Goal: Transaction & Acquisition: Purchase product/service

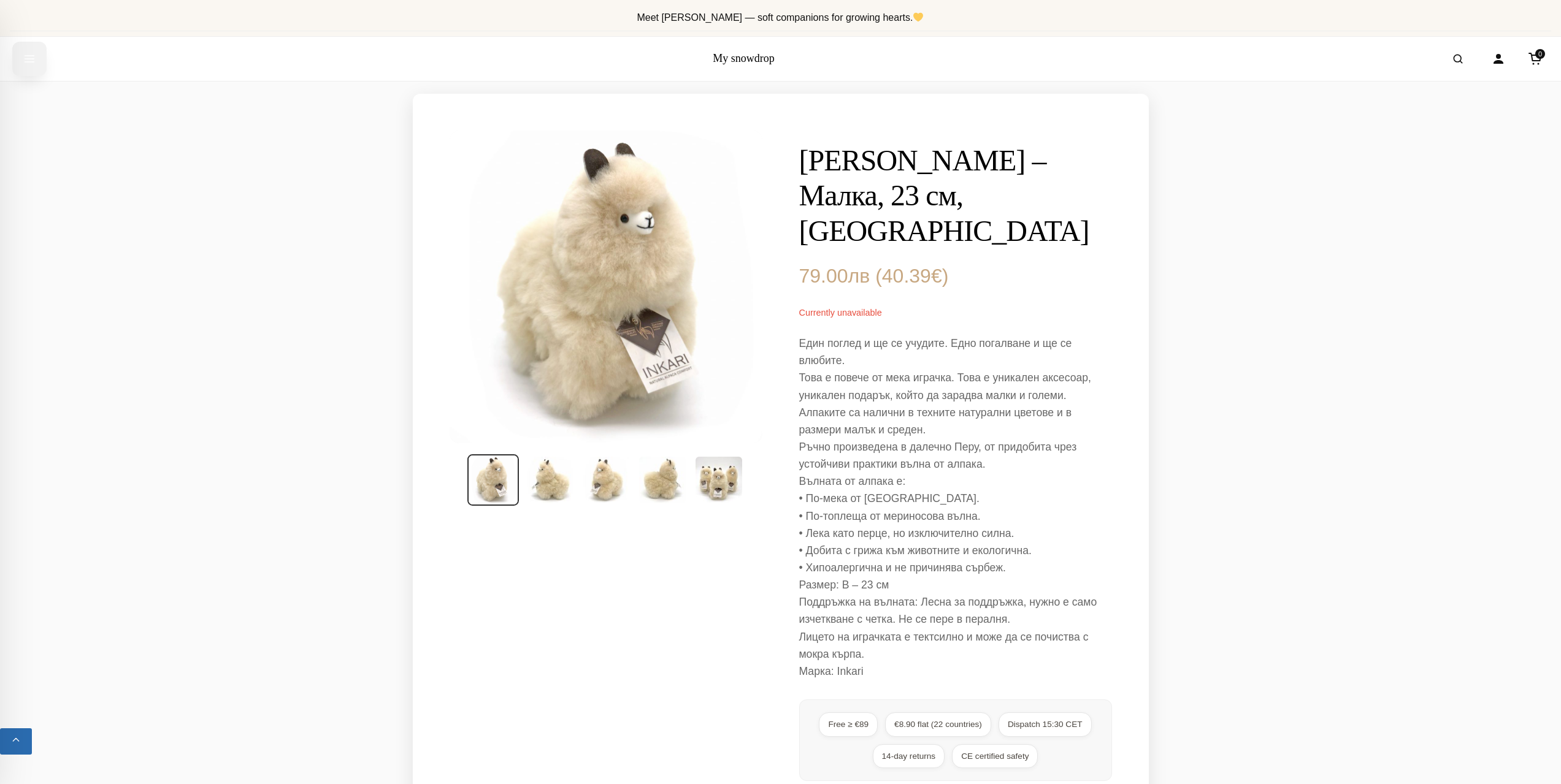
click at [18, 60] on button "Open menu" at bounding box center [29, 59] width 35 height 34
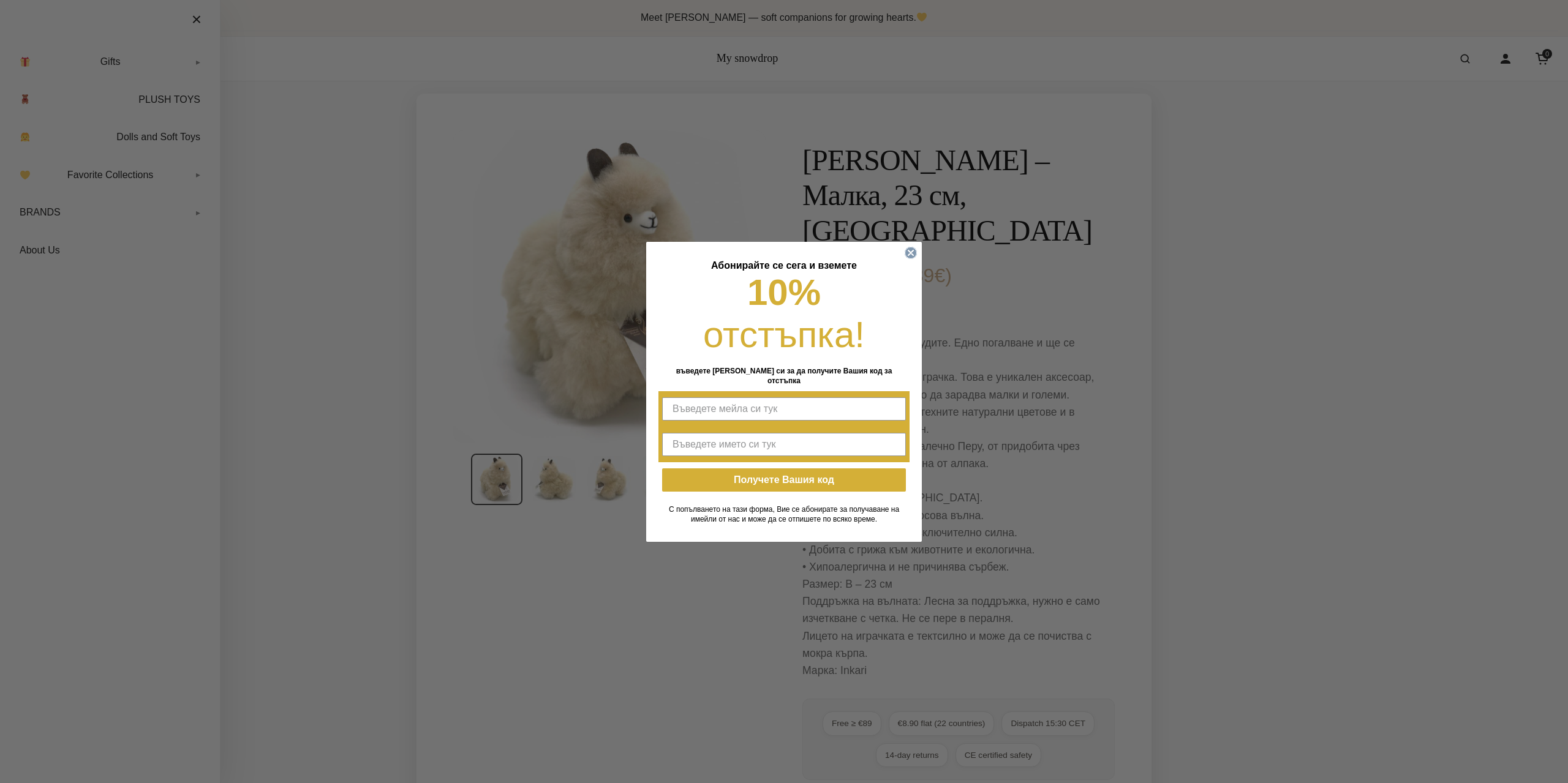
click at [909, 258] on circle "Close dialog" at bounding box center [912, 253] width 12 height 12
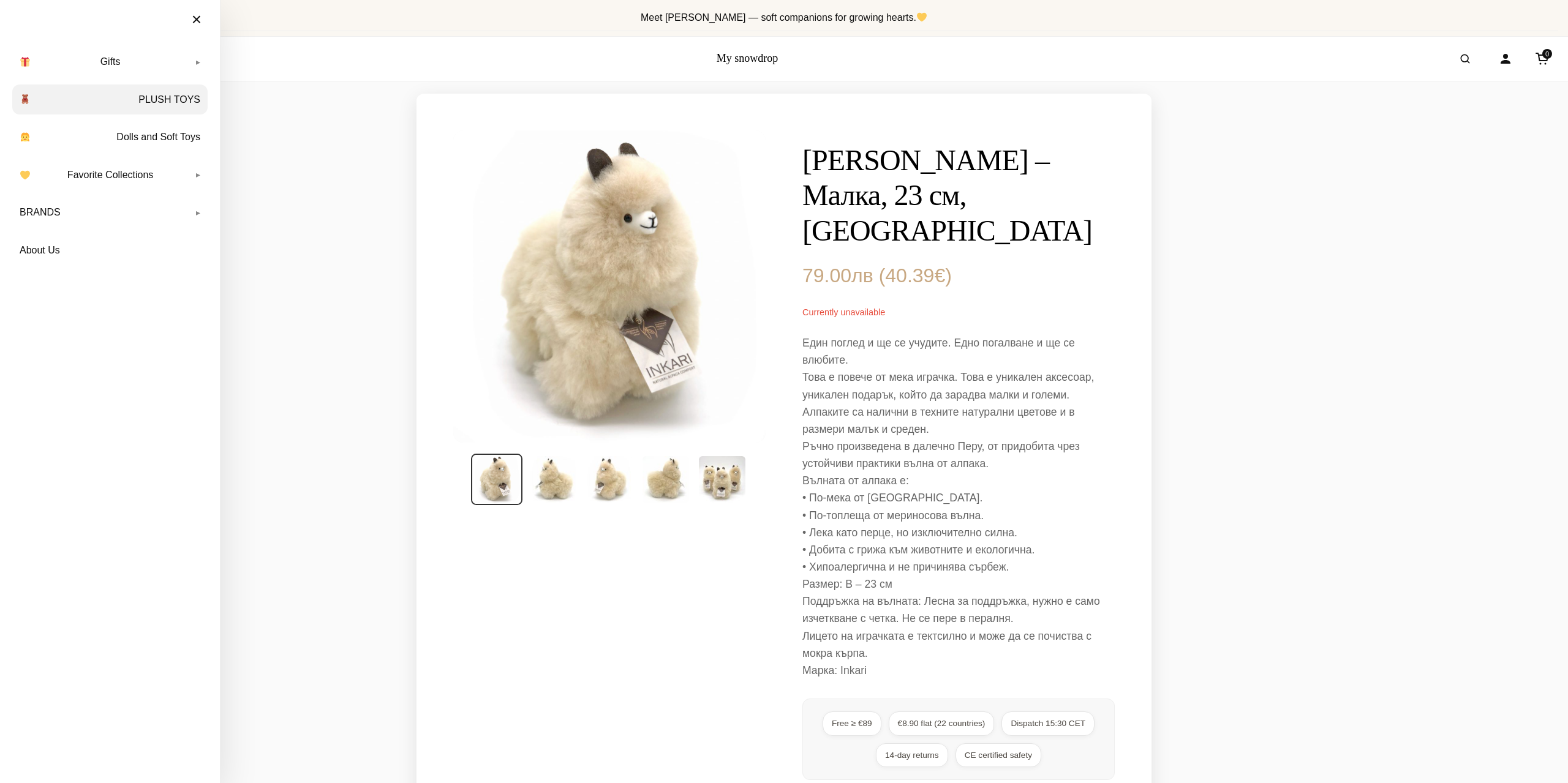
click at [179, 97] on link "PLUSH TOYS" at bounding box center [109, 100] width 196 height 31
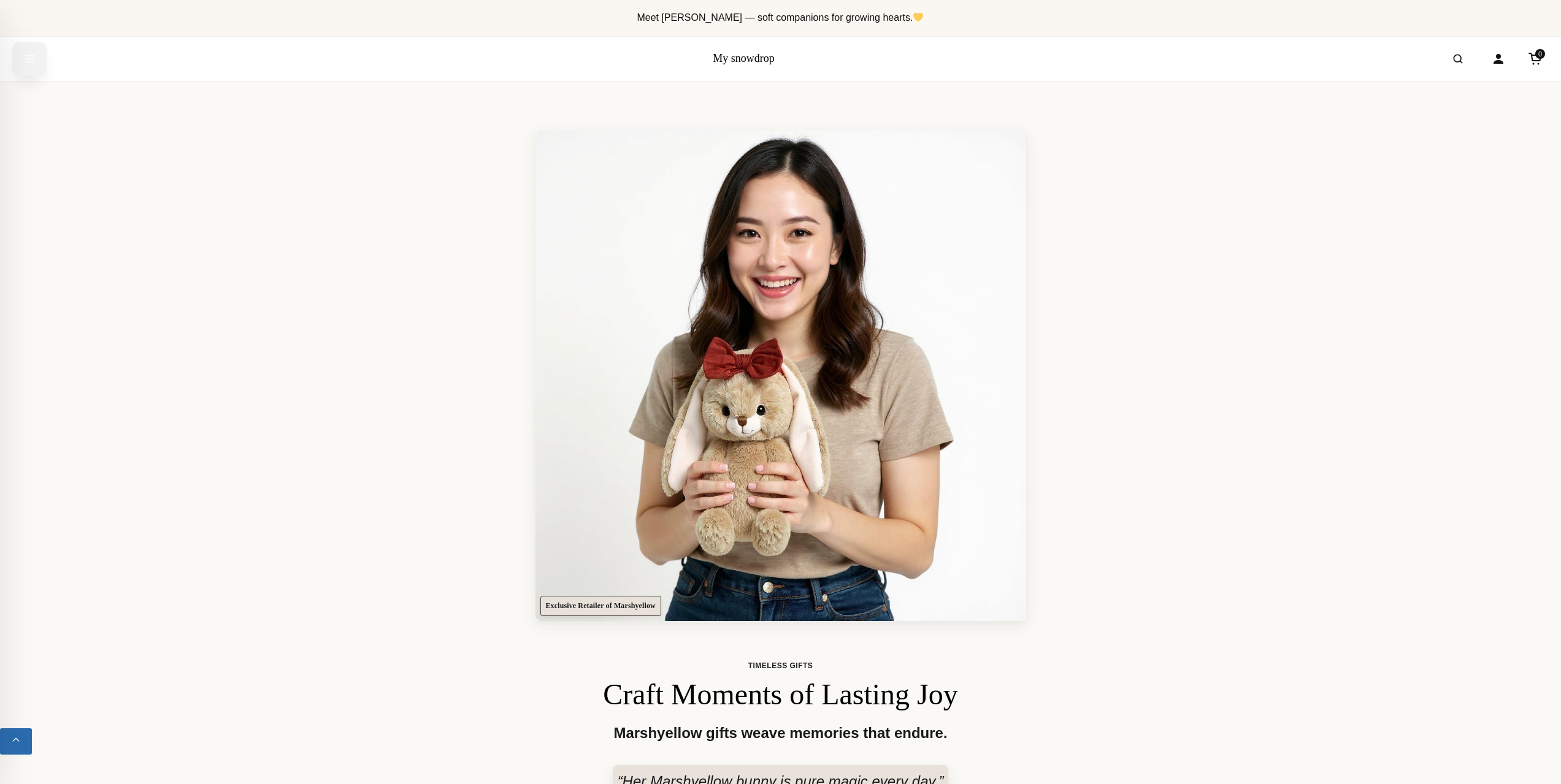
click at [25, 59] on icon "Open menu" at bounding box center [29, 59] width 9 height 6
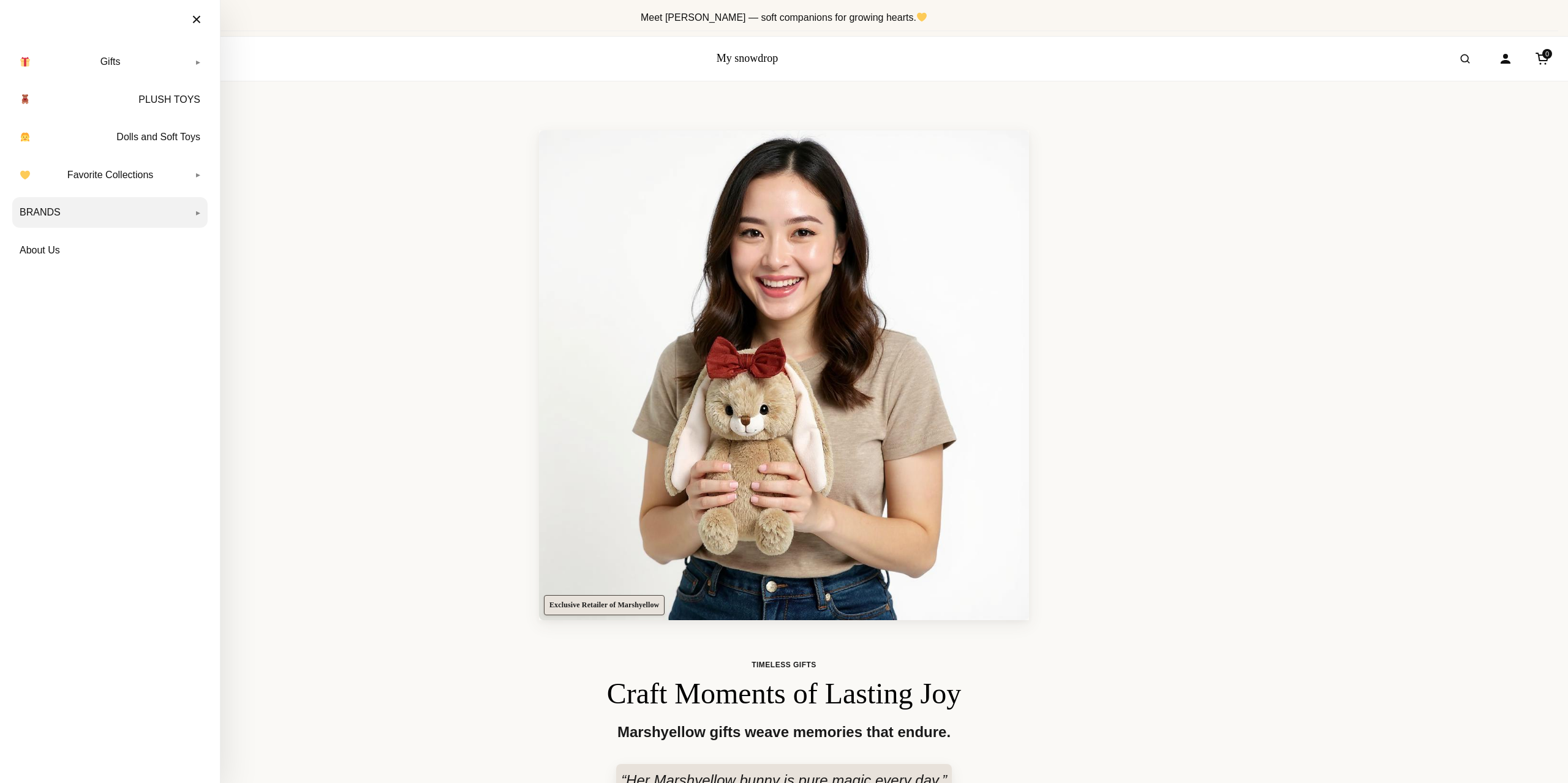
click at [78, 207] on link "BRANDS" at bounding box center [109, 213] width 196 height 31
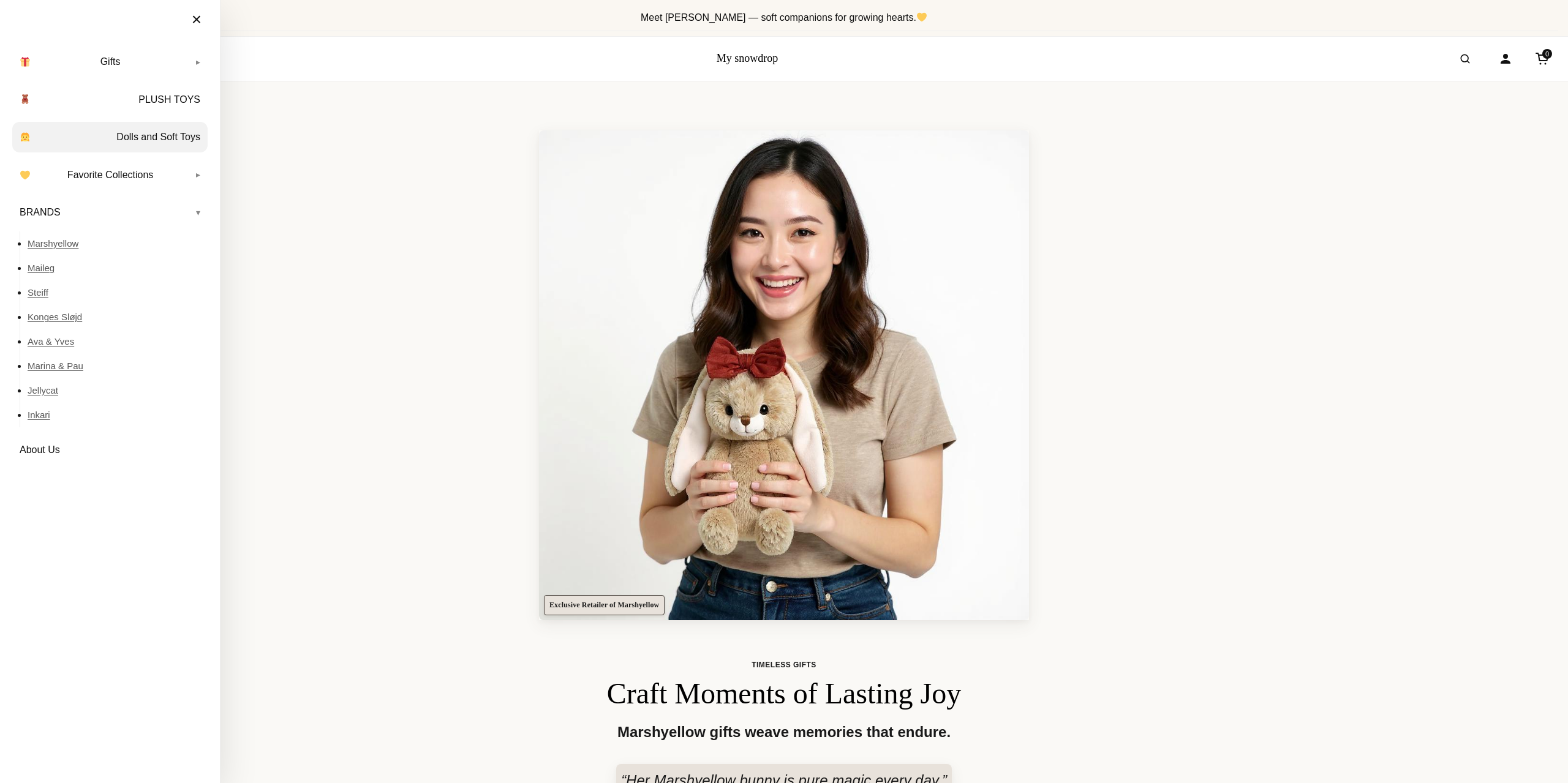
click at [184, 139] on link "Dolls and Soft Toys" at bounding box center [109, 137] width 196 height 31
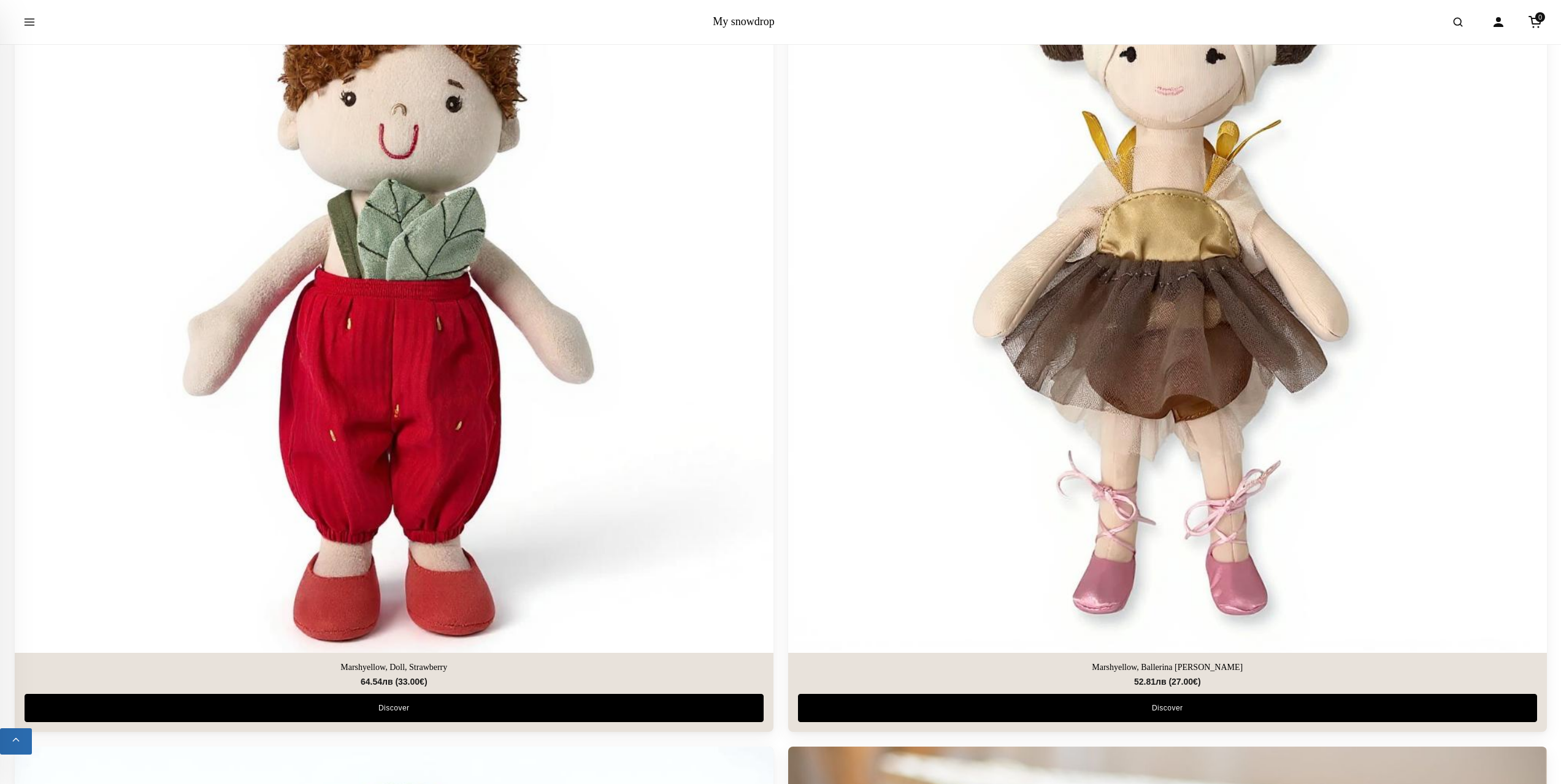
scroll to position [1743, 0]
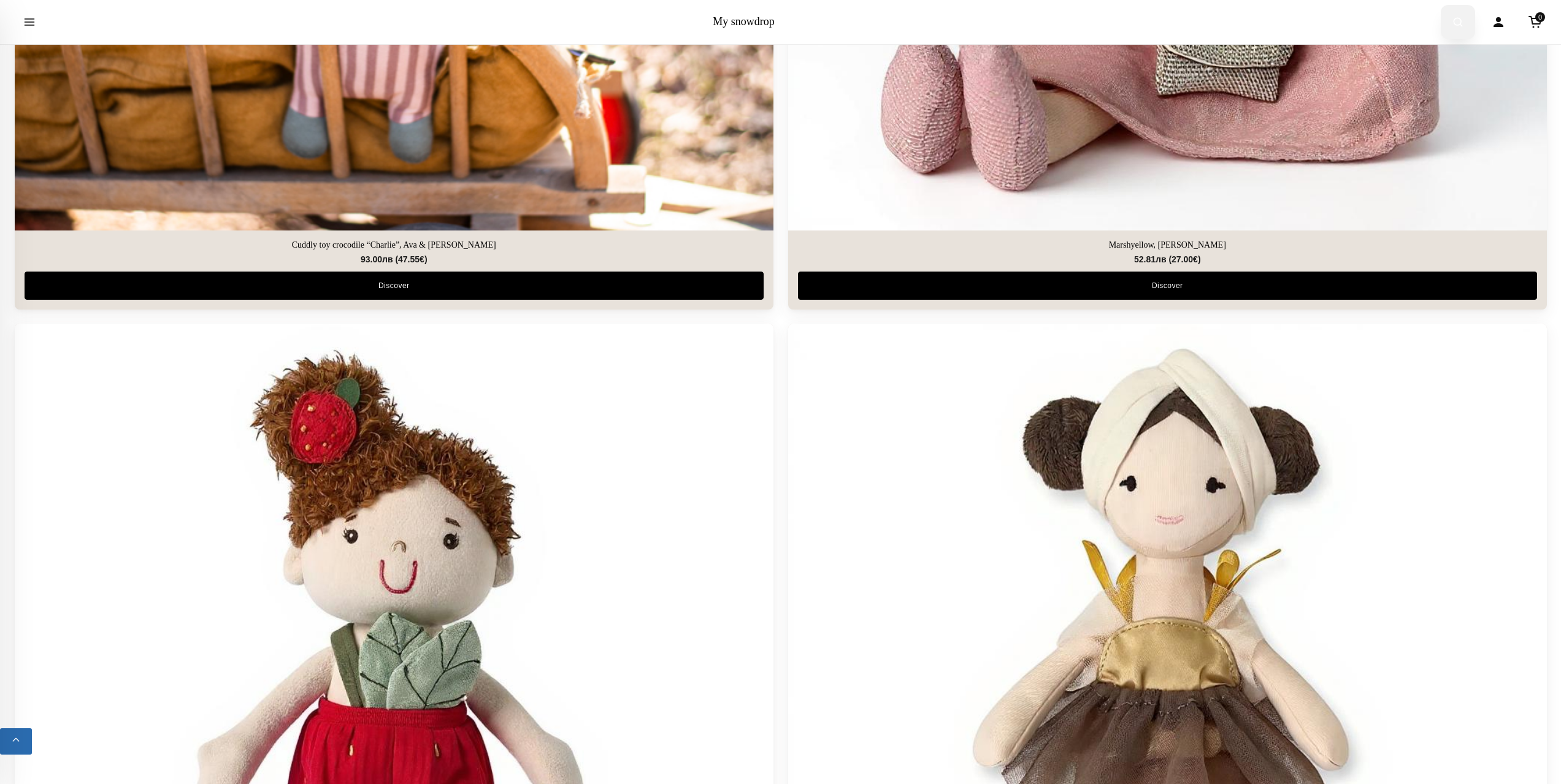
click at [1466, 22] on button "Open search" at bounding box center [1458, 22] width 35 height 34
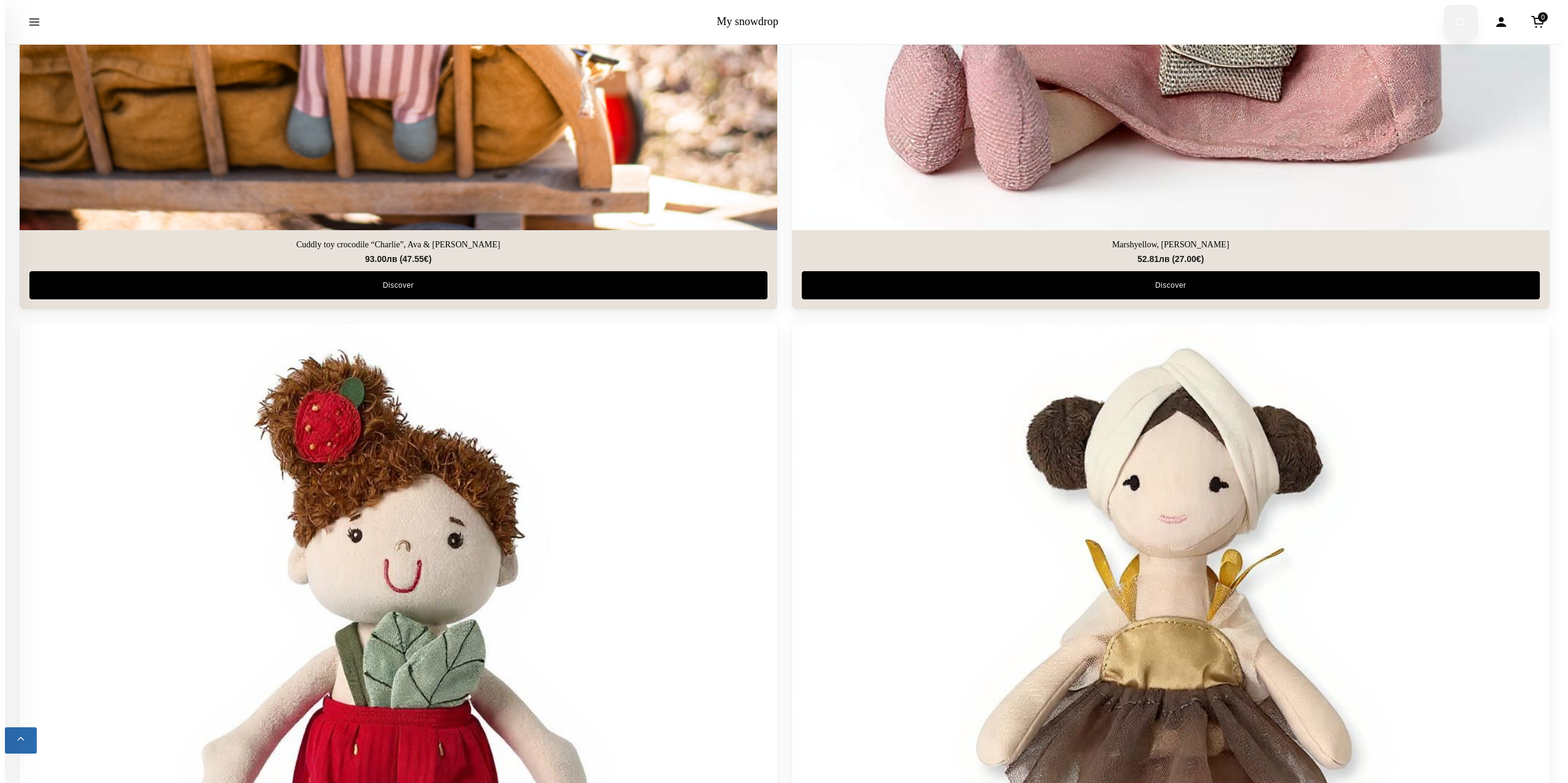
scroll to position [1745, 0]
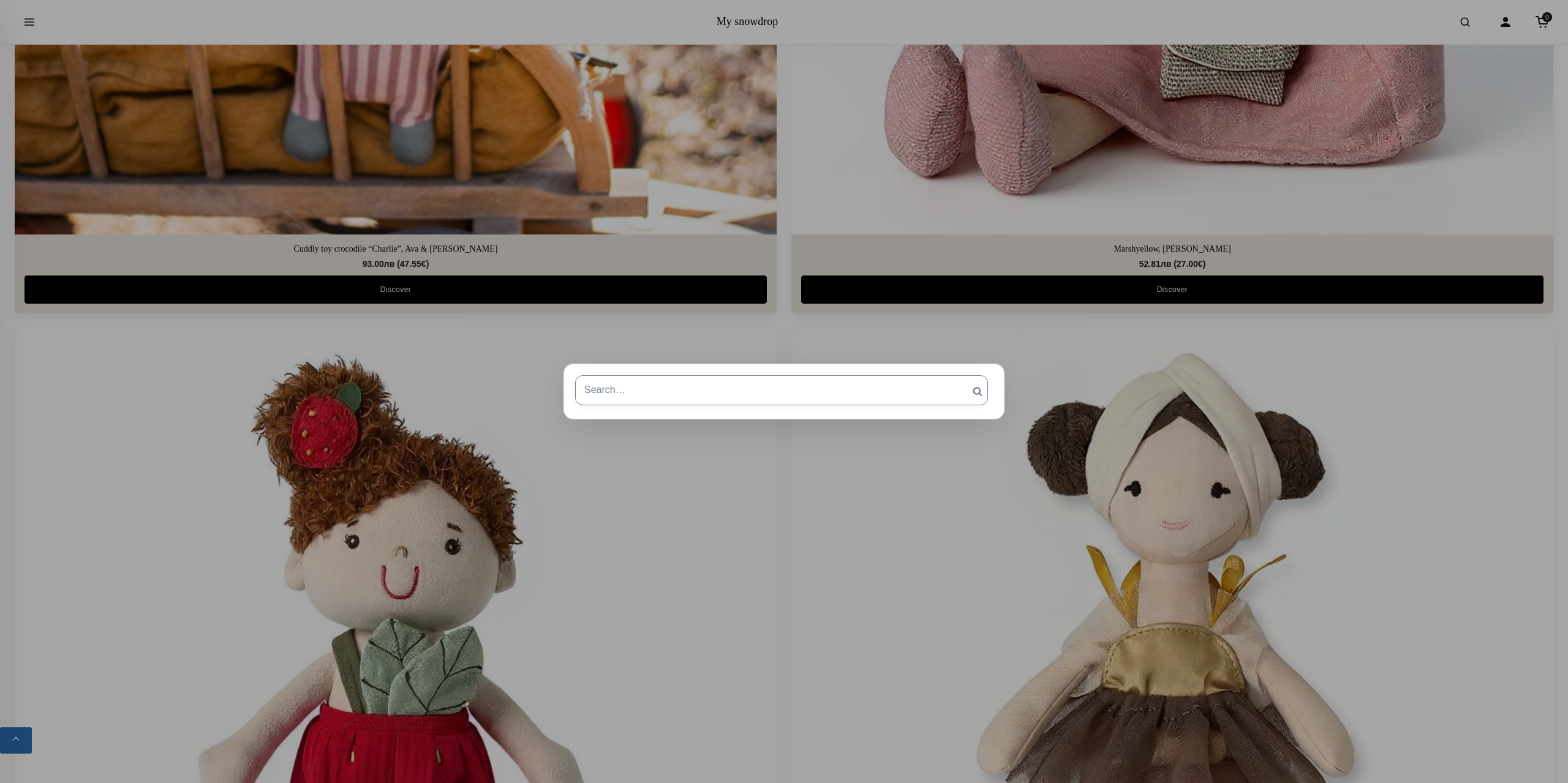
click at [673, 383] on input "Search for:" at bounding box center [781, 390] width 413 height 29
type input "алпака"
click at [962, 376] on input "Search" at bounding box center [978, 391] width 31 height 32
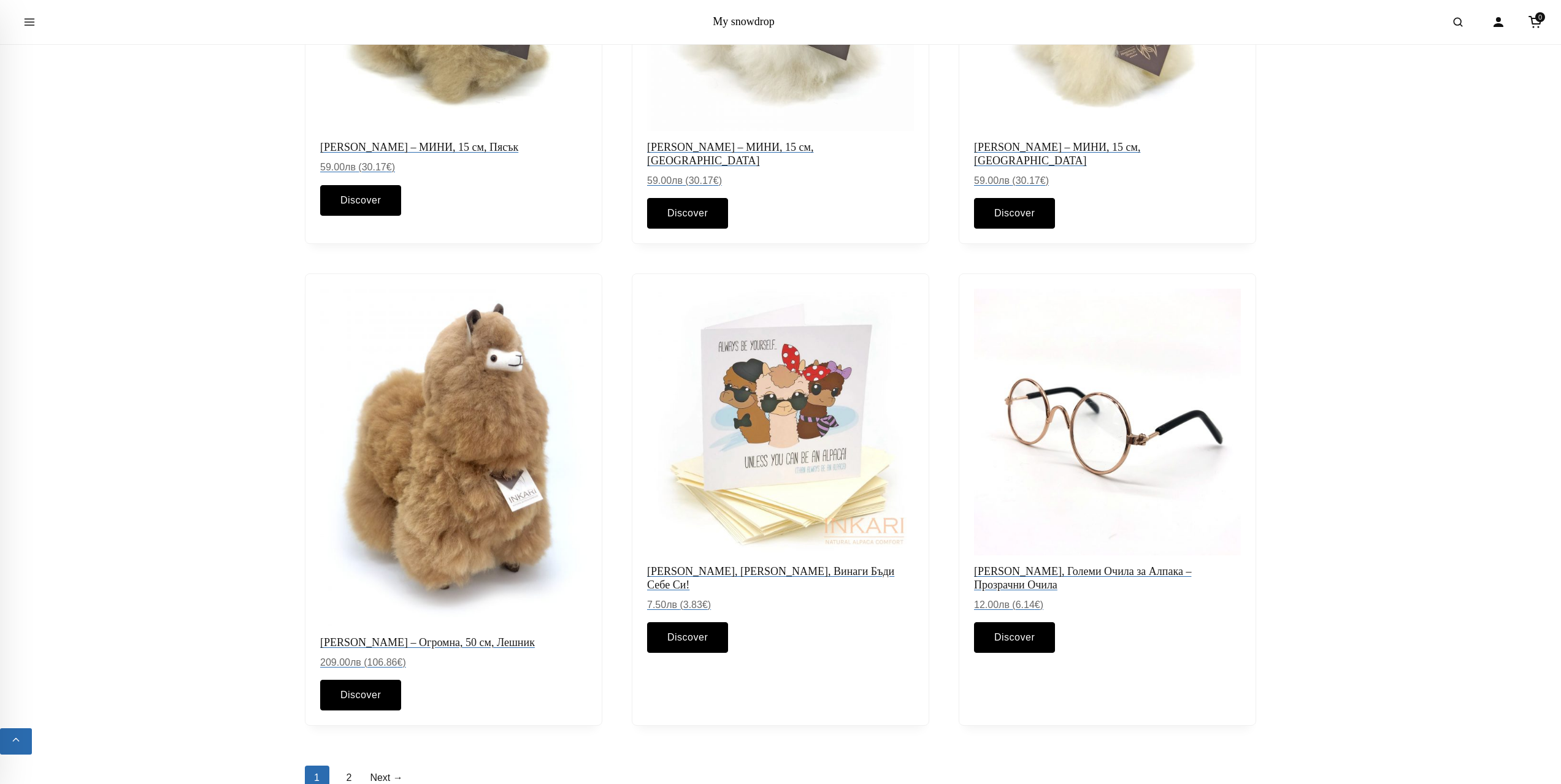
scroll to position [1226, 0]
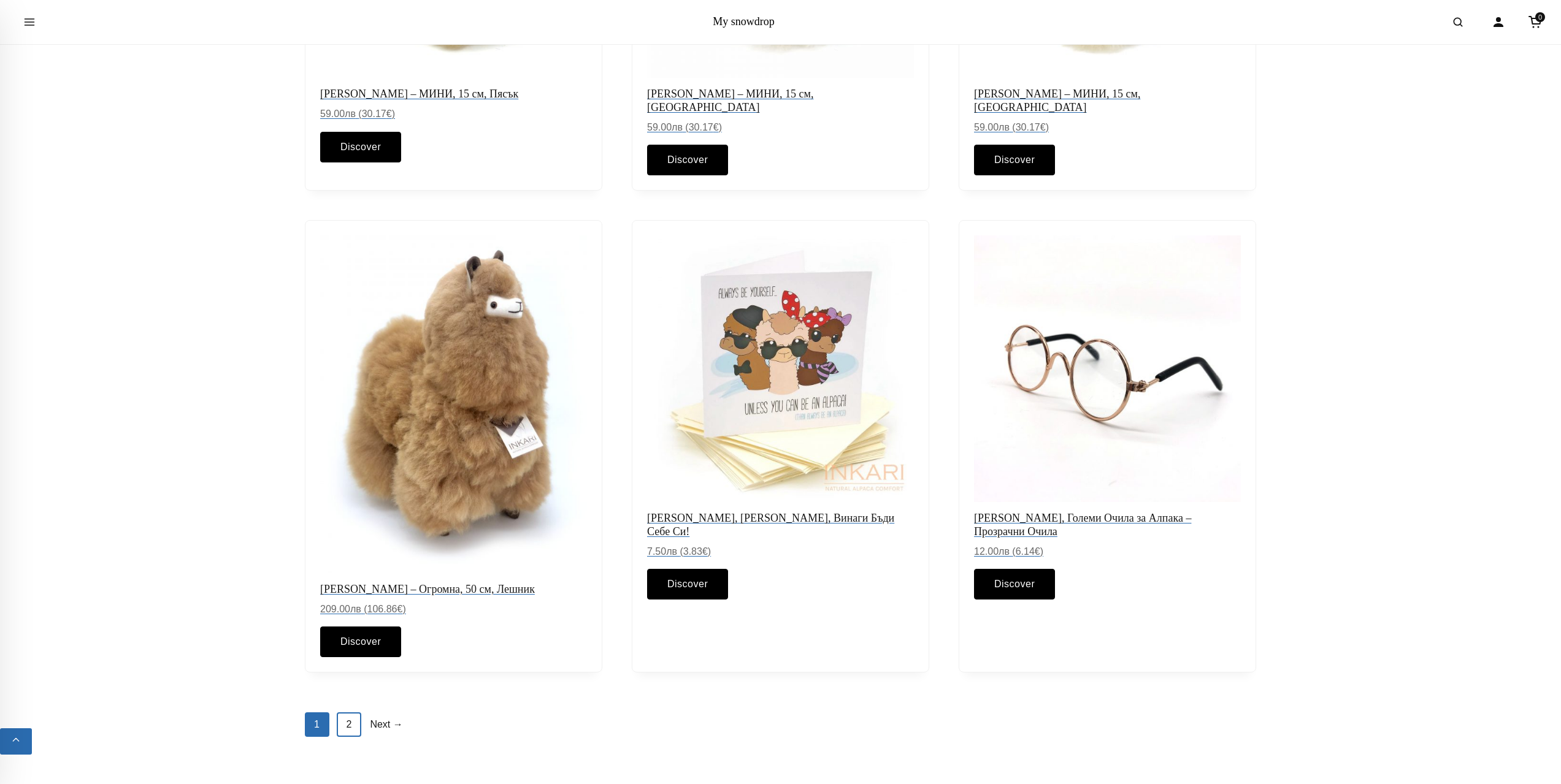
click at [356, 714] on link "2" at bounding box center [349, 724] width 24 height 24
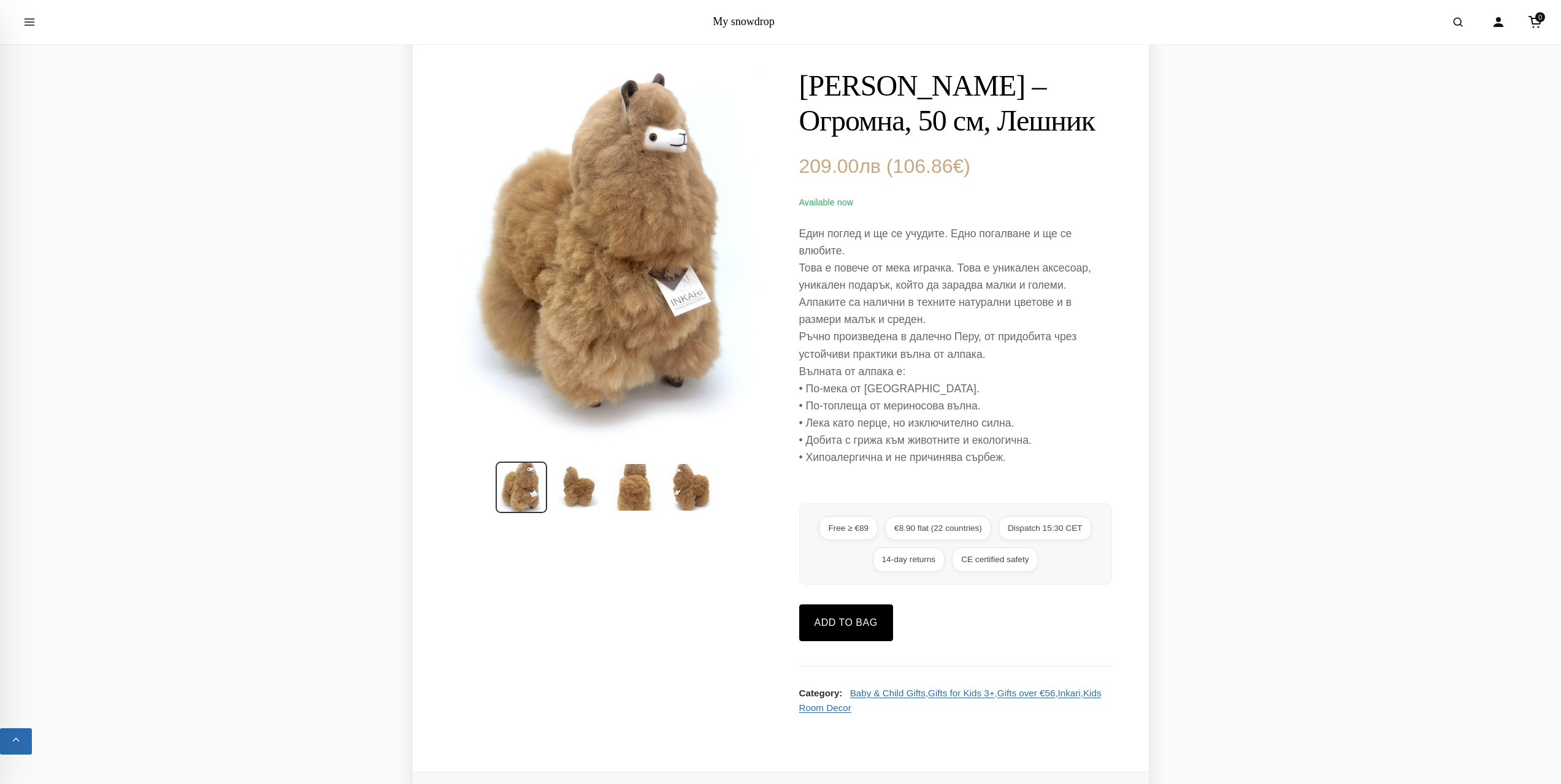
scroll to position [61, 0]
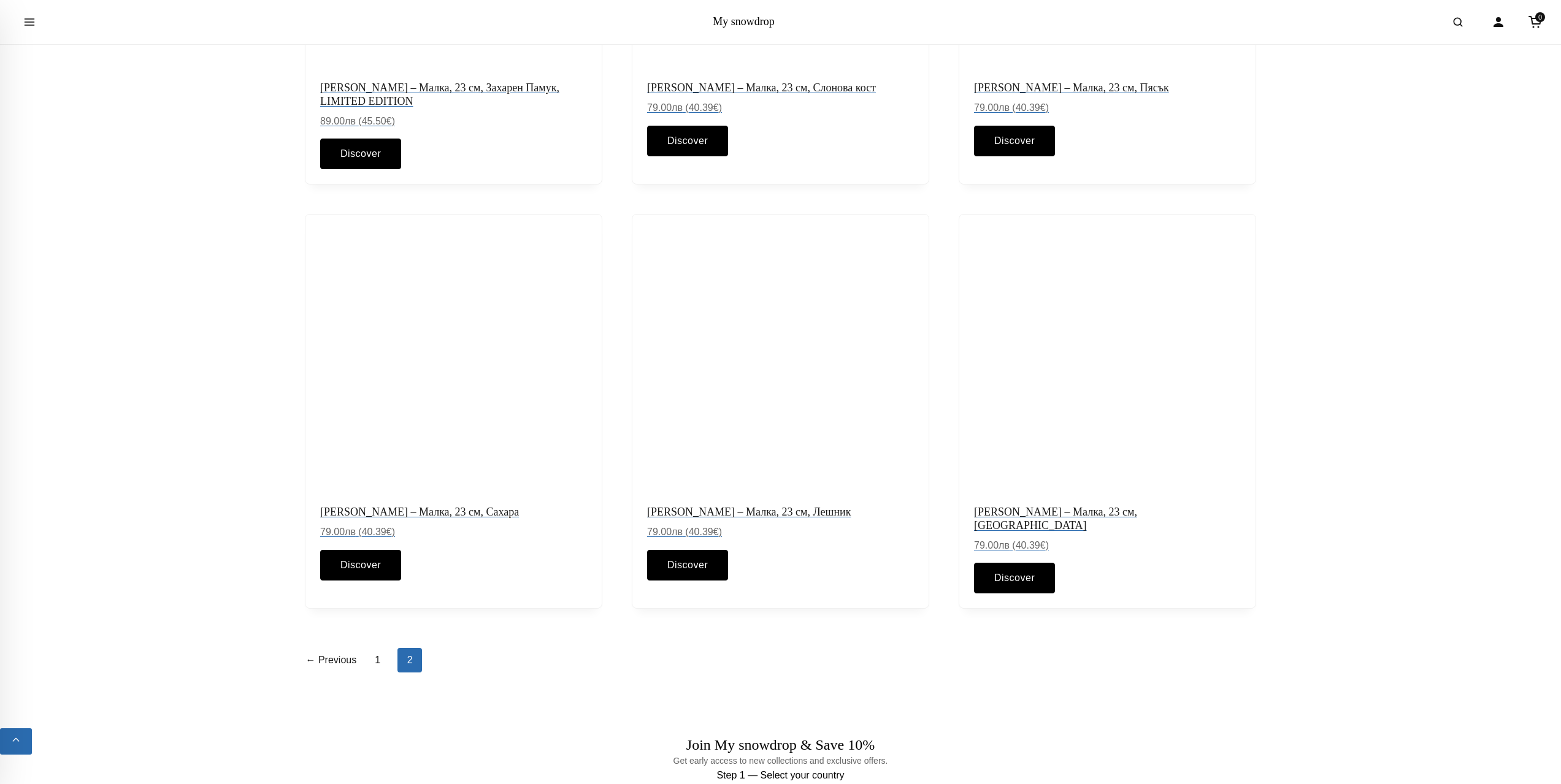
scroll to position [1226, 0]
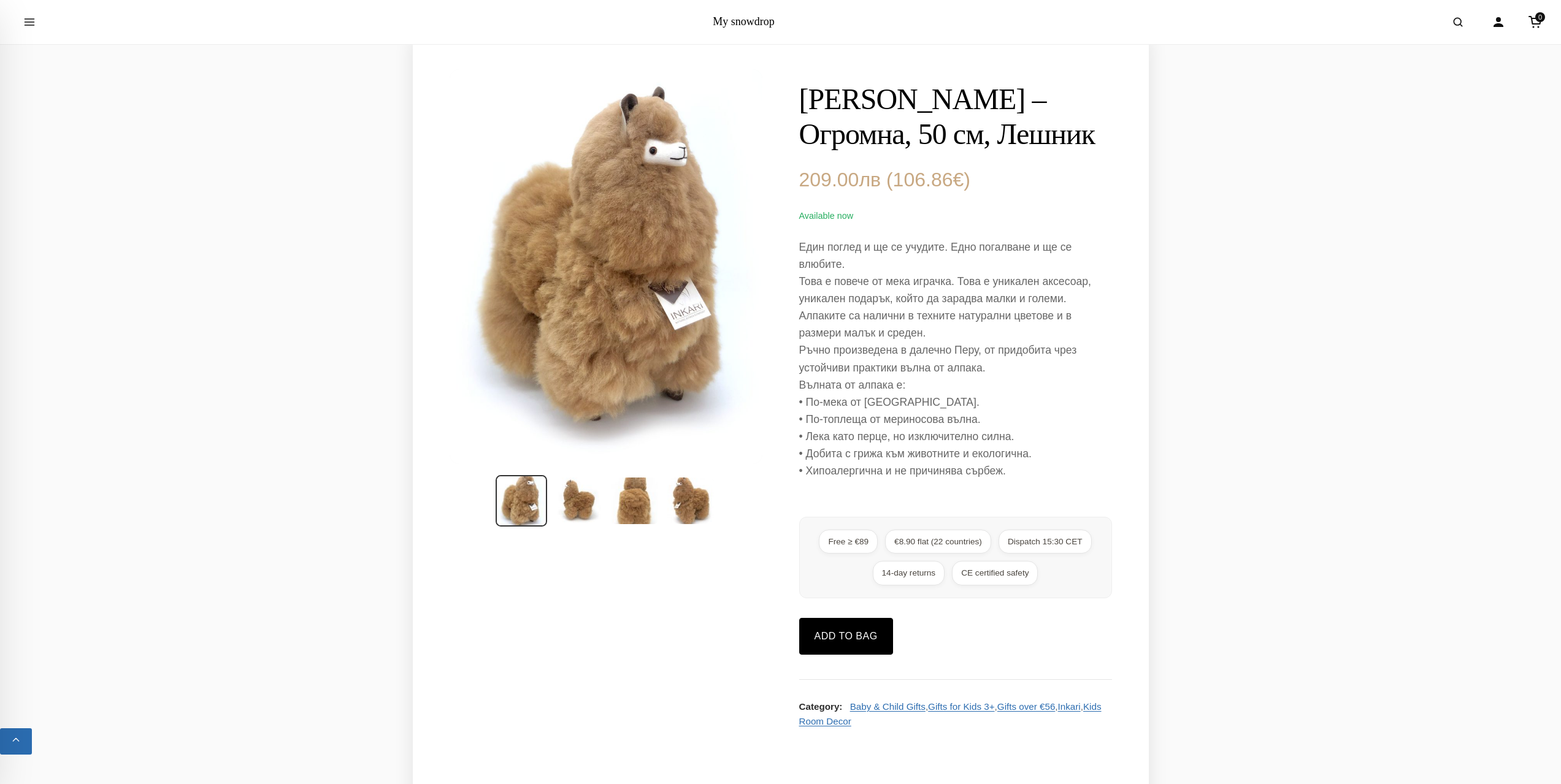
click at [496, 708] on section "[PERSON_NAME] – Огромна, 50 см, Лешник 209.00 лв ( 106.86 € ) Available now Еди…" at bounding box center [780, 410] width 736 height 754
click at [575, 516] on img at bounding box center [578, 501] width 52 height 52
click at [653, 521] on img at bounding box center [634, 501] width 52 height 52
click at [695, 488] on img at bounding box center [691, 501] width 52 height 52
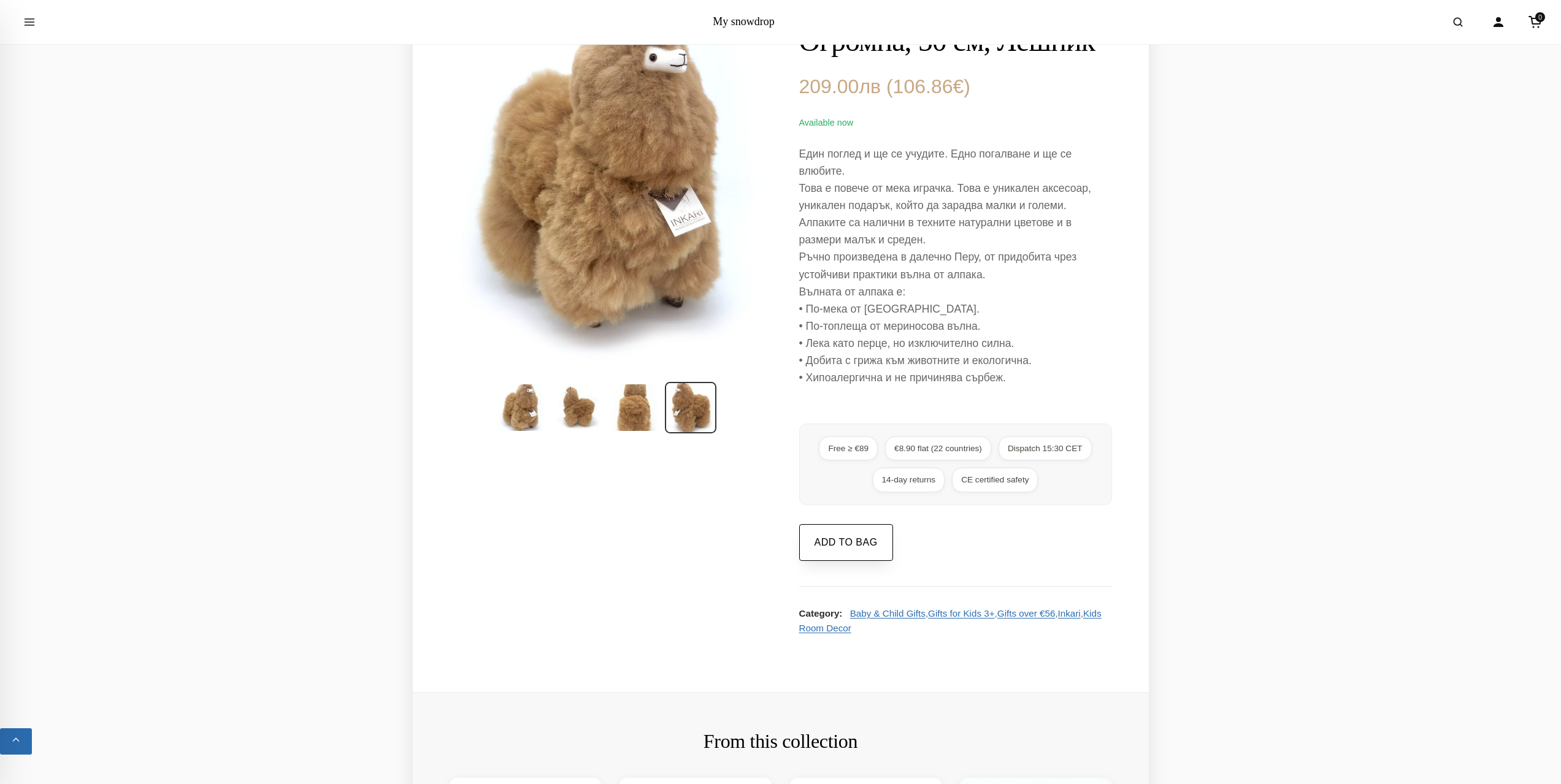
scroll to position [184, 0]
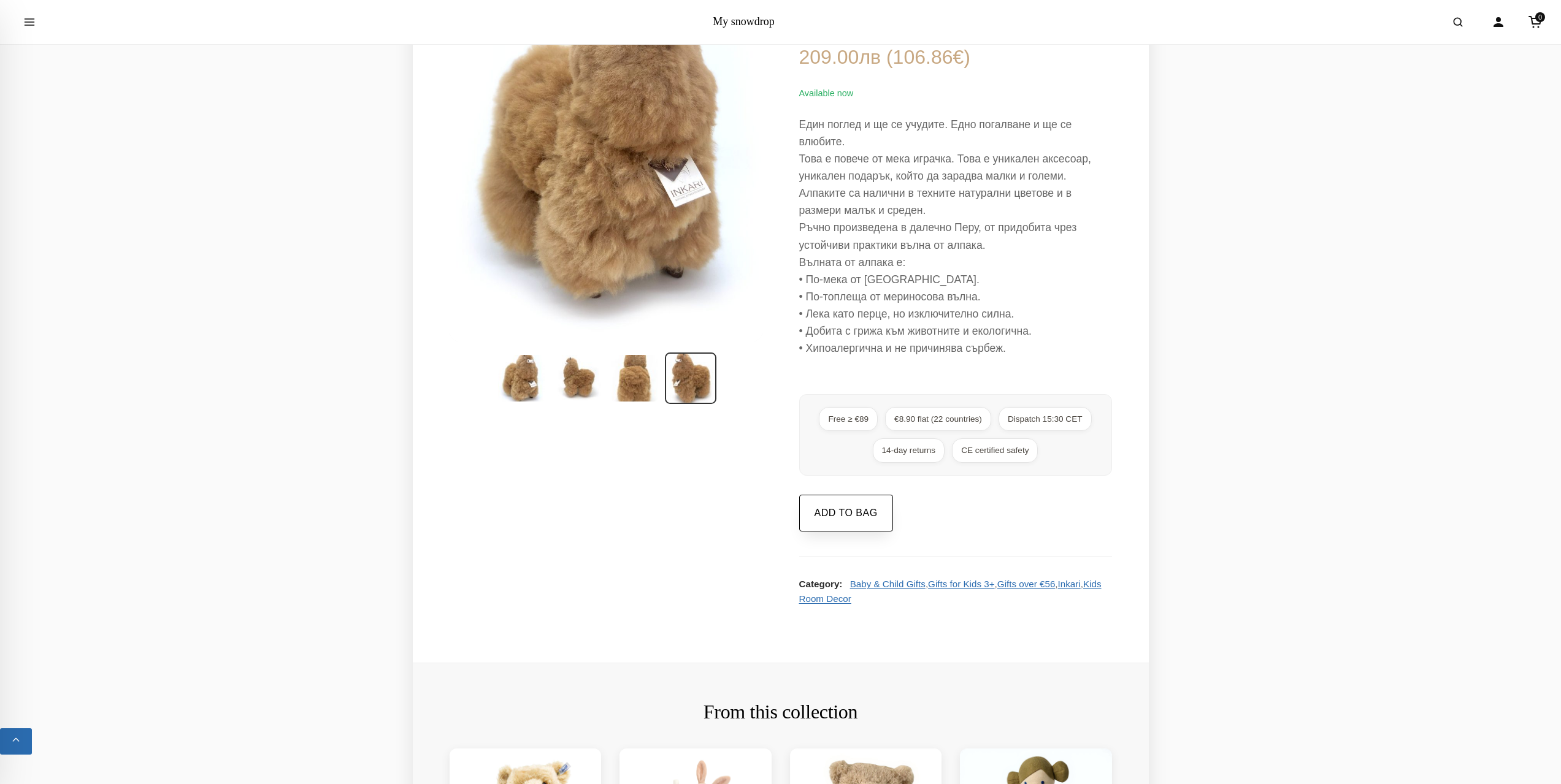
click at [829, 531] on button "Add to bag" at bounding box center [846, 513] width 94 height 37
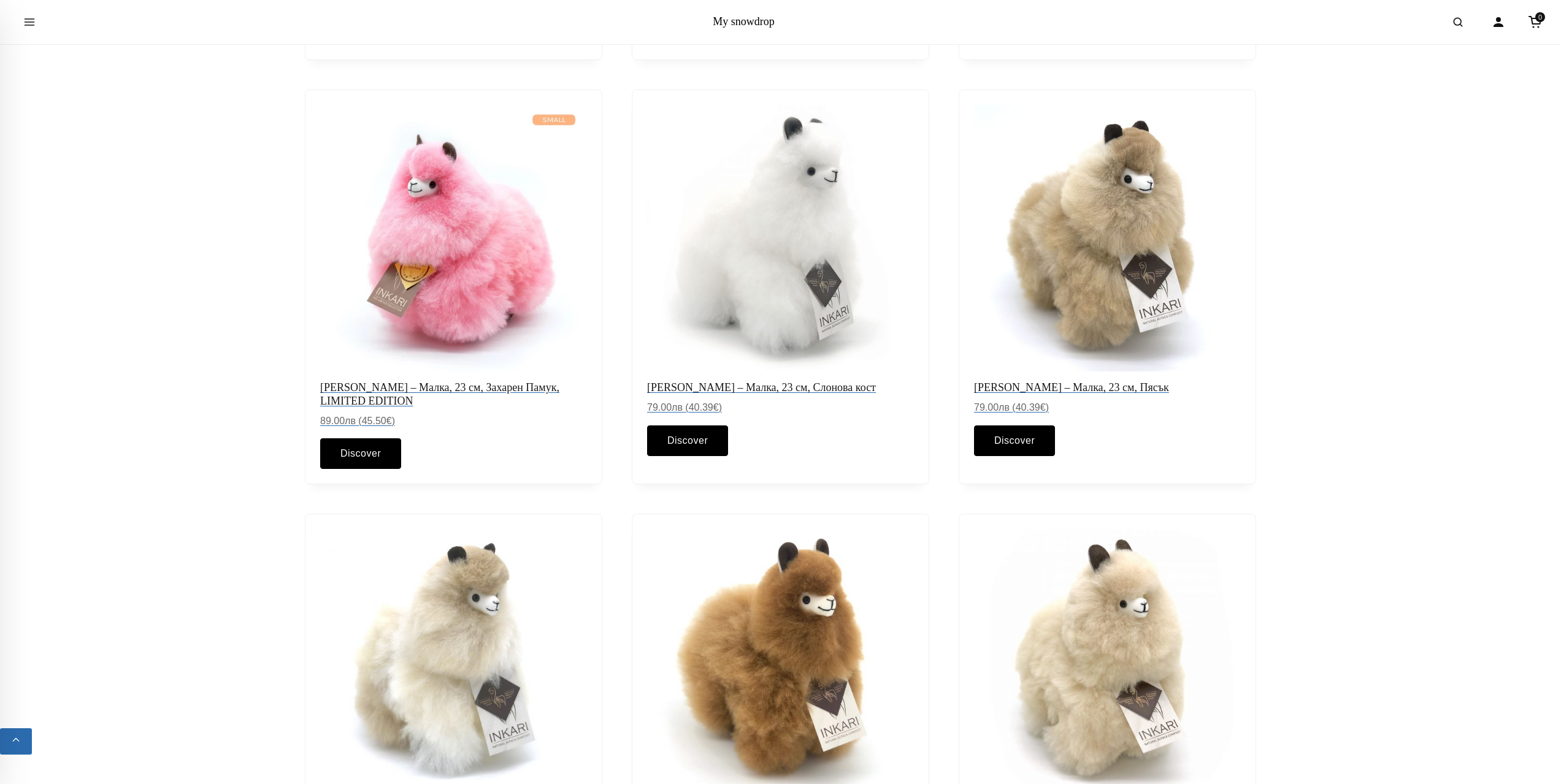
scroll to position [552, 0]
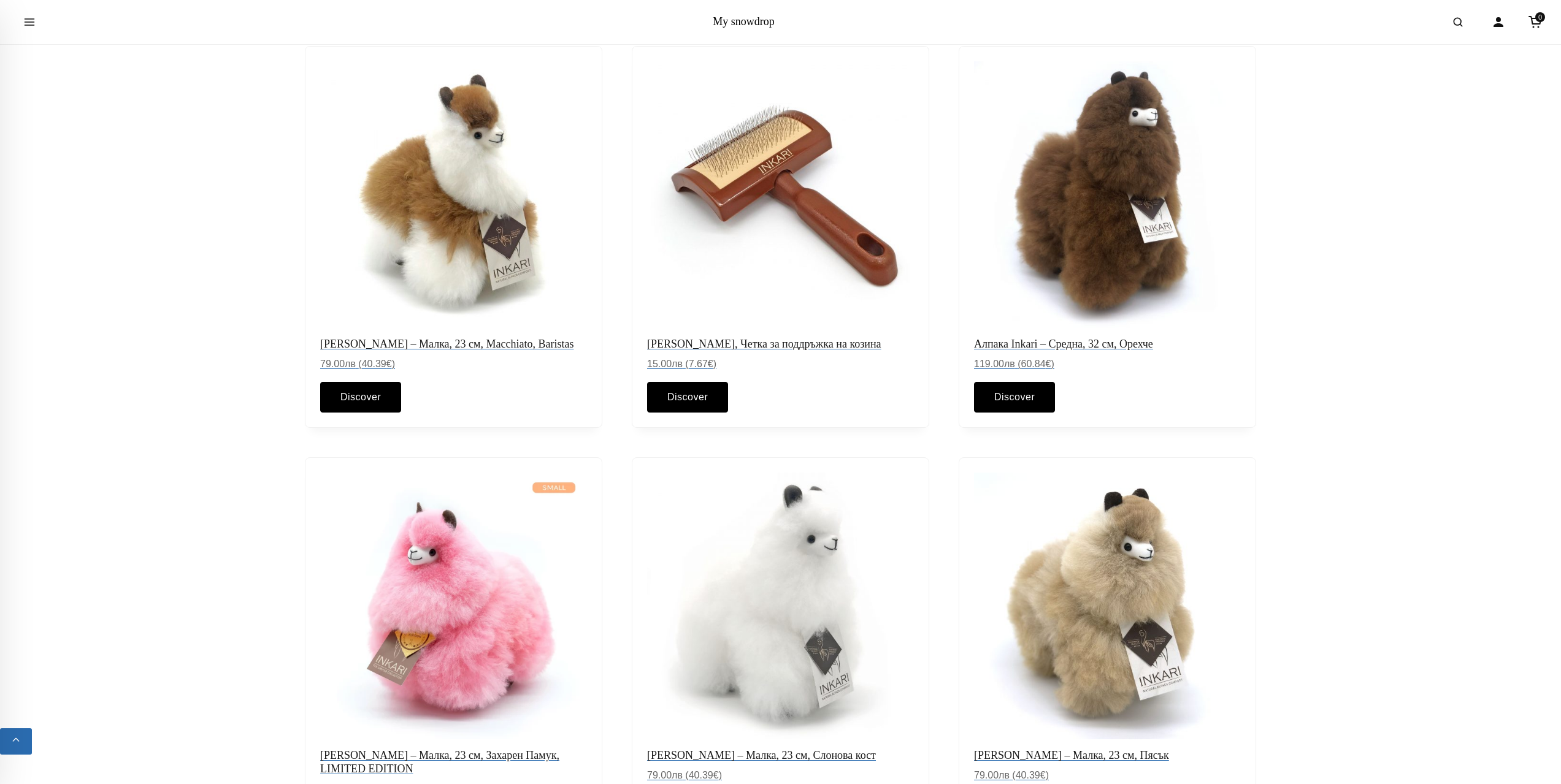
click at [722, 28] on link "My snowdrop" at bounding box center [744, 22] width 62 height 12
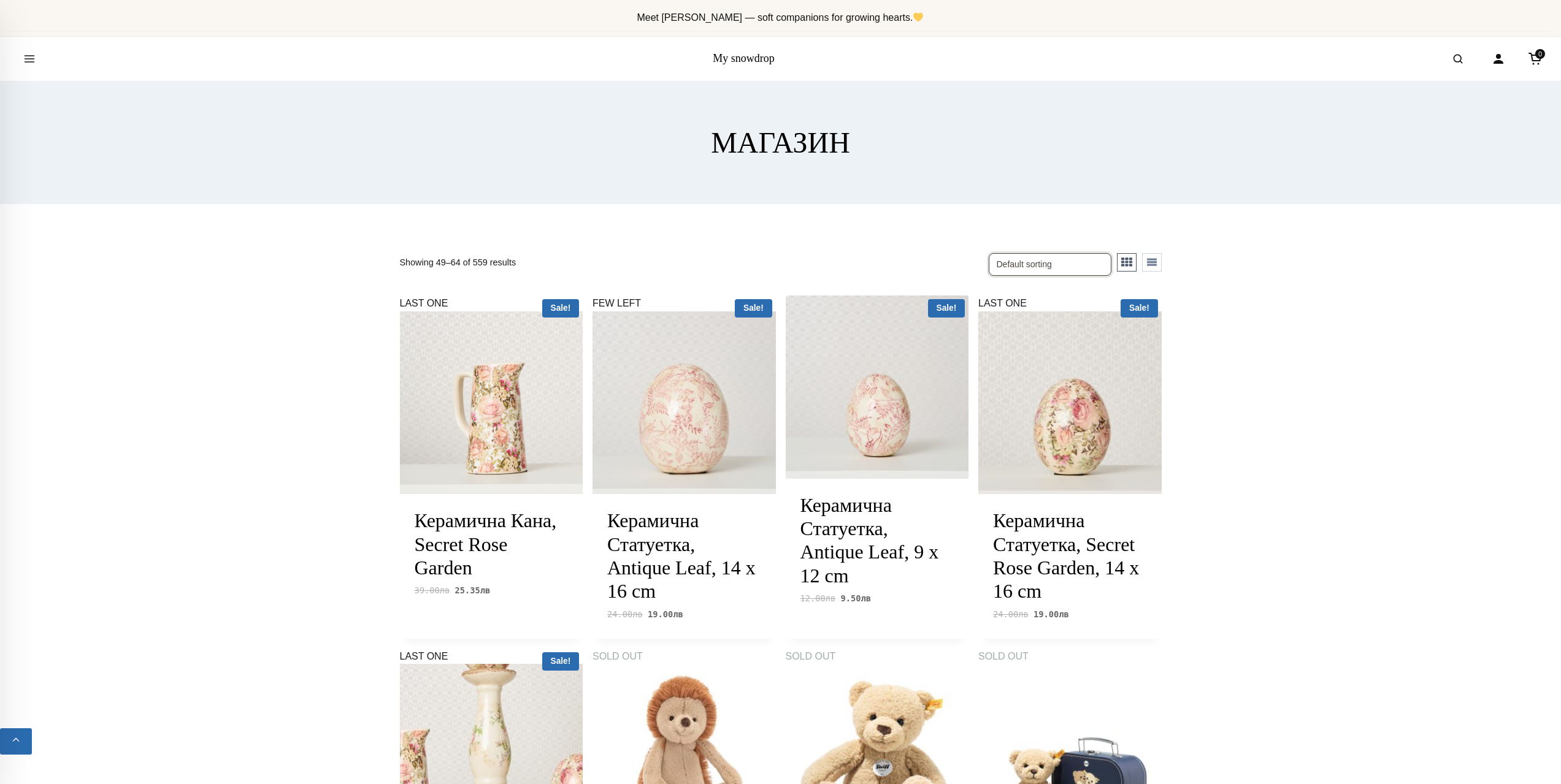
click at [1071, 260] on select "Default sorting Sort by popularity Sort by average rating Sort by latest Sort b…" at bounding box center [1050, 265] width 123 height 23
drag, startPoint x: 1230, startPoint y: 267, endPoint x: 1167, endPoint y: 271, distance: 63.1
click at [1465, 55] on button "Open search" at bounding box center [1458, 59] width 35 height 34
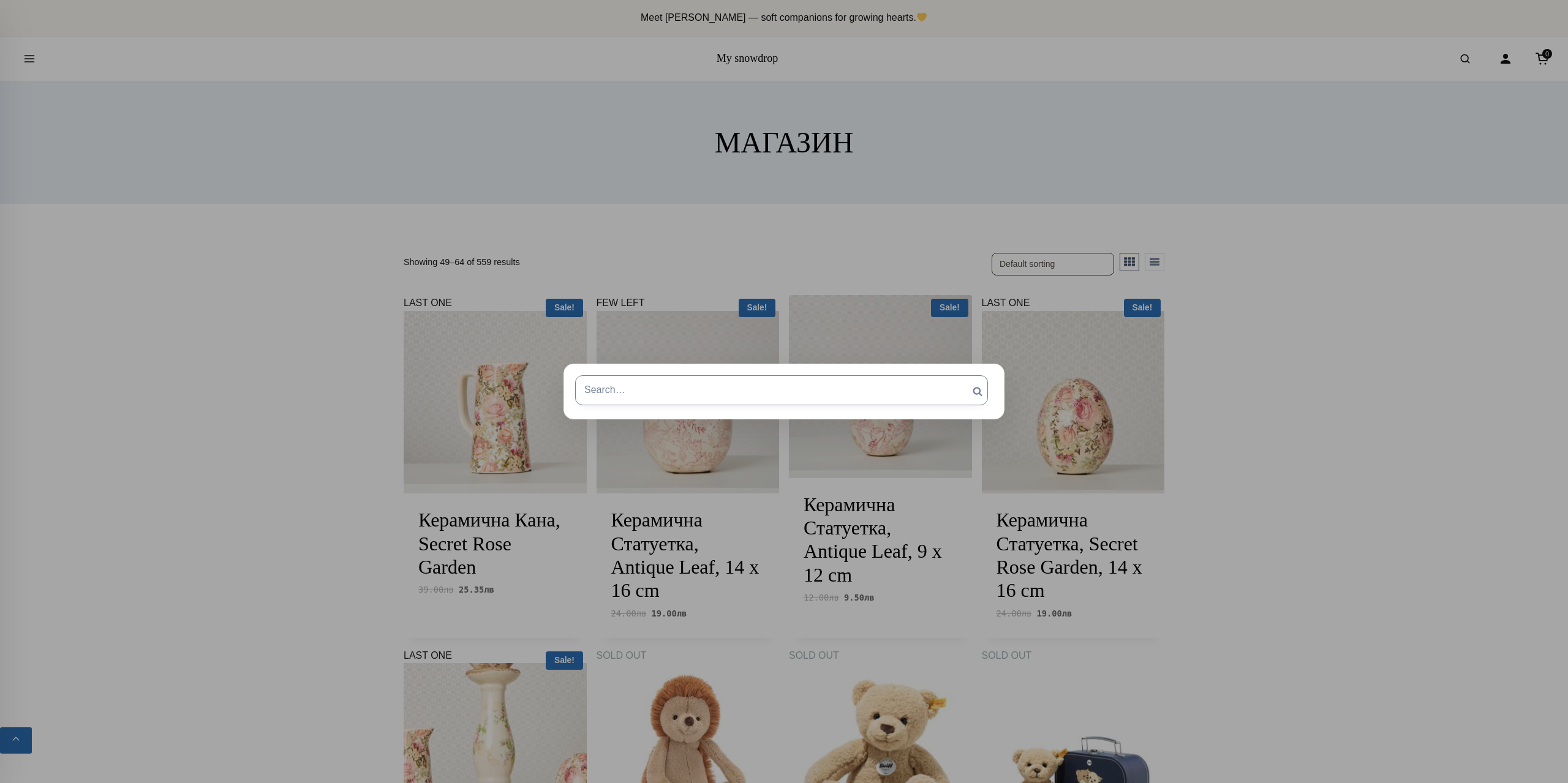
click at [719, 397] on input "Search for:" at bounding box center [781, 390] width 413 height 29
type input "a"
type input "алпака"
click at [962, 376] on input "Search" at bounding box center [978, 391] width 31 height 32
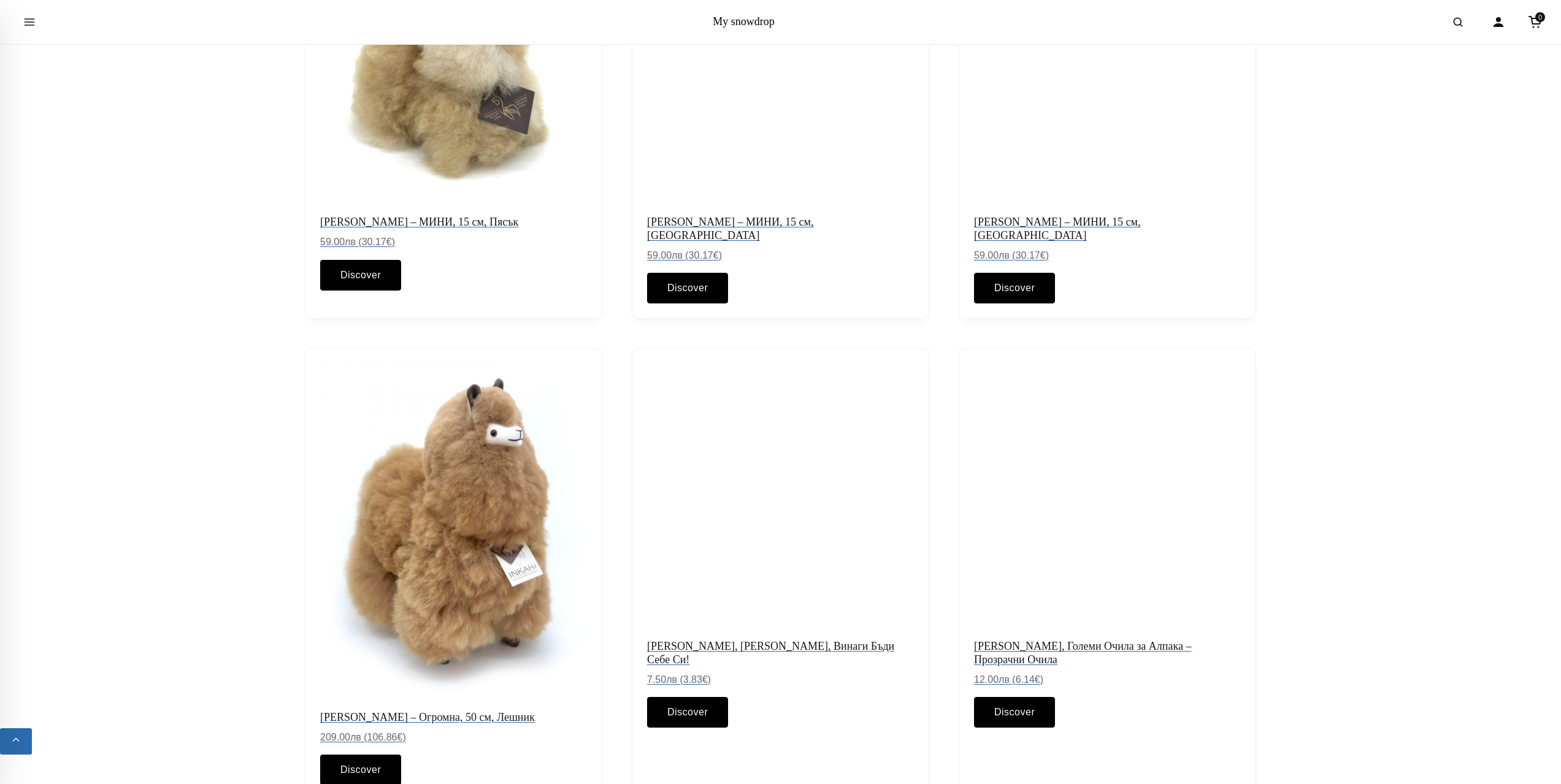
scroll to position [1226, 0]
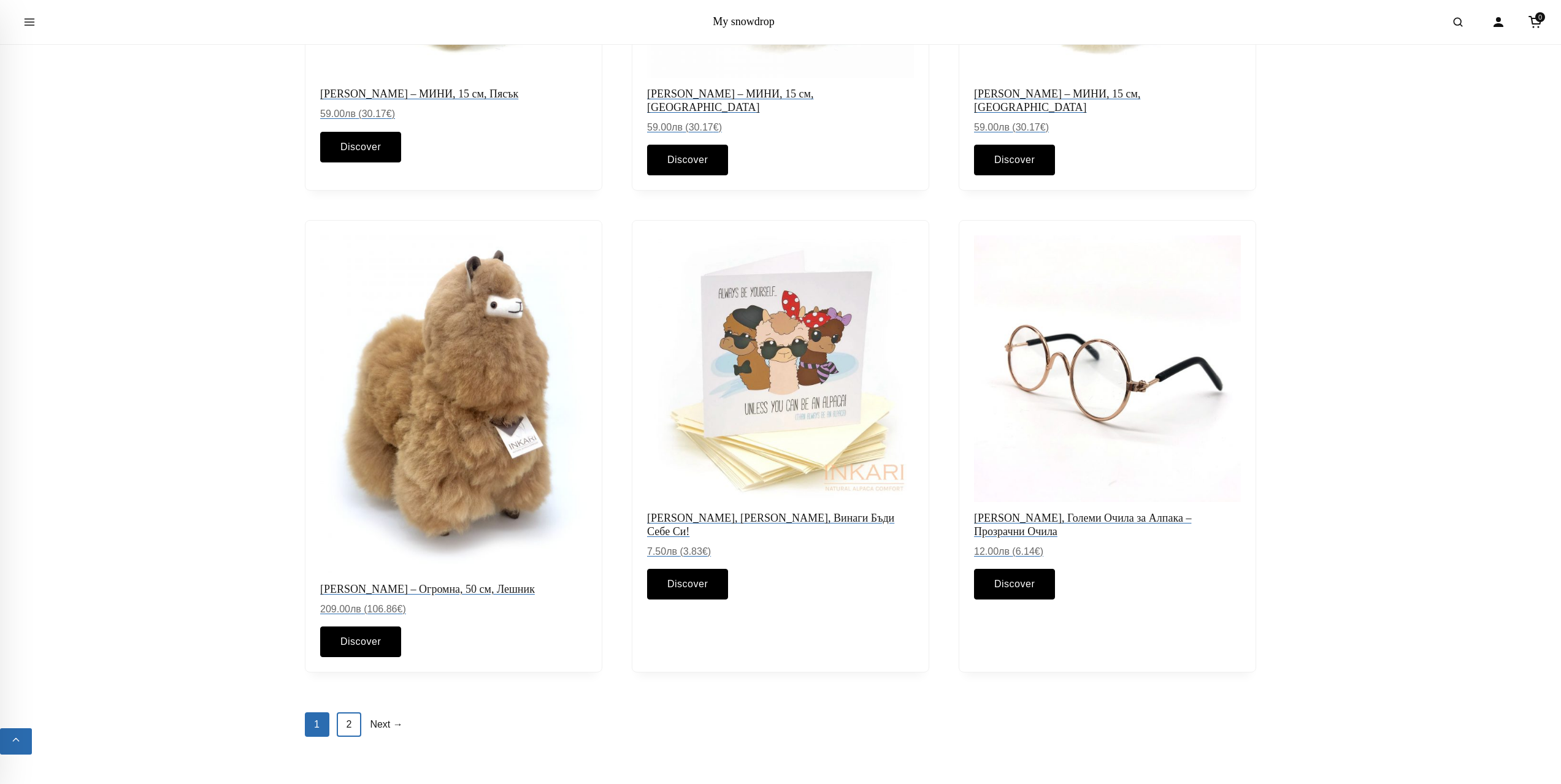
click at [347, 712] on link "2" at bounding box center [349, 724] width 24 height 24
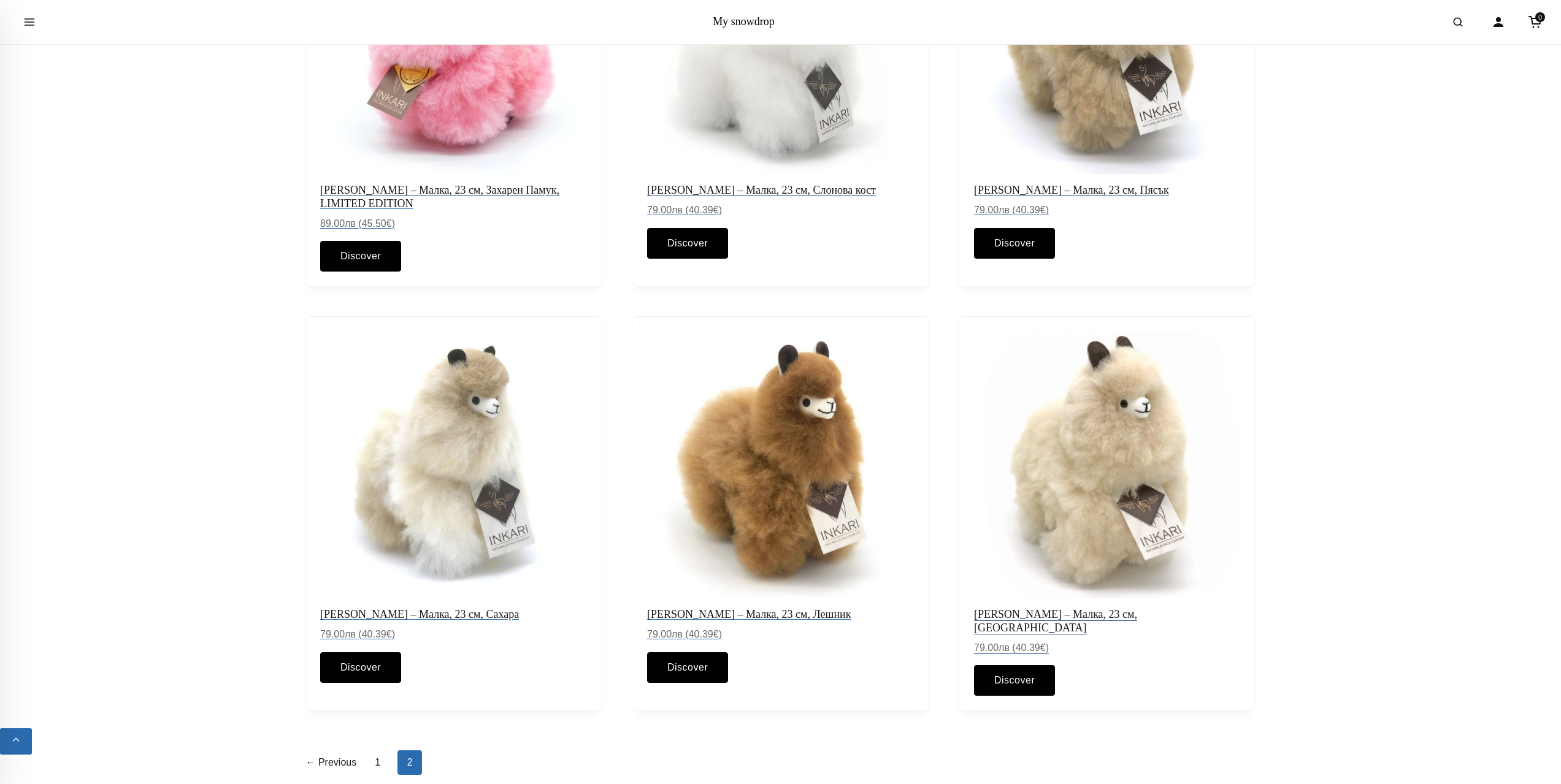
scroll to position [1226, 0]
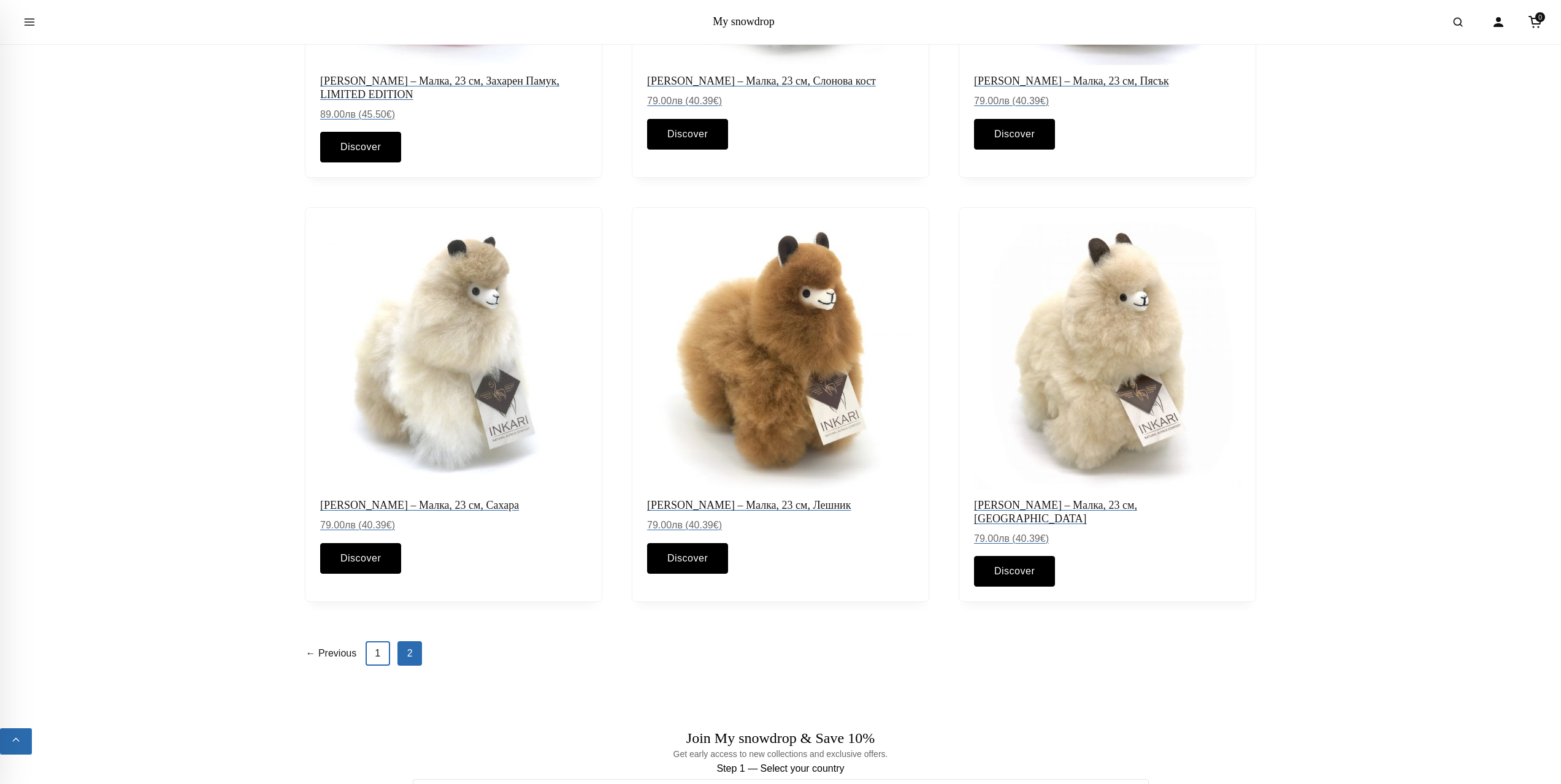
click at [377, 642] on link "1" at bounding box center [378, 654] width 24 height 24
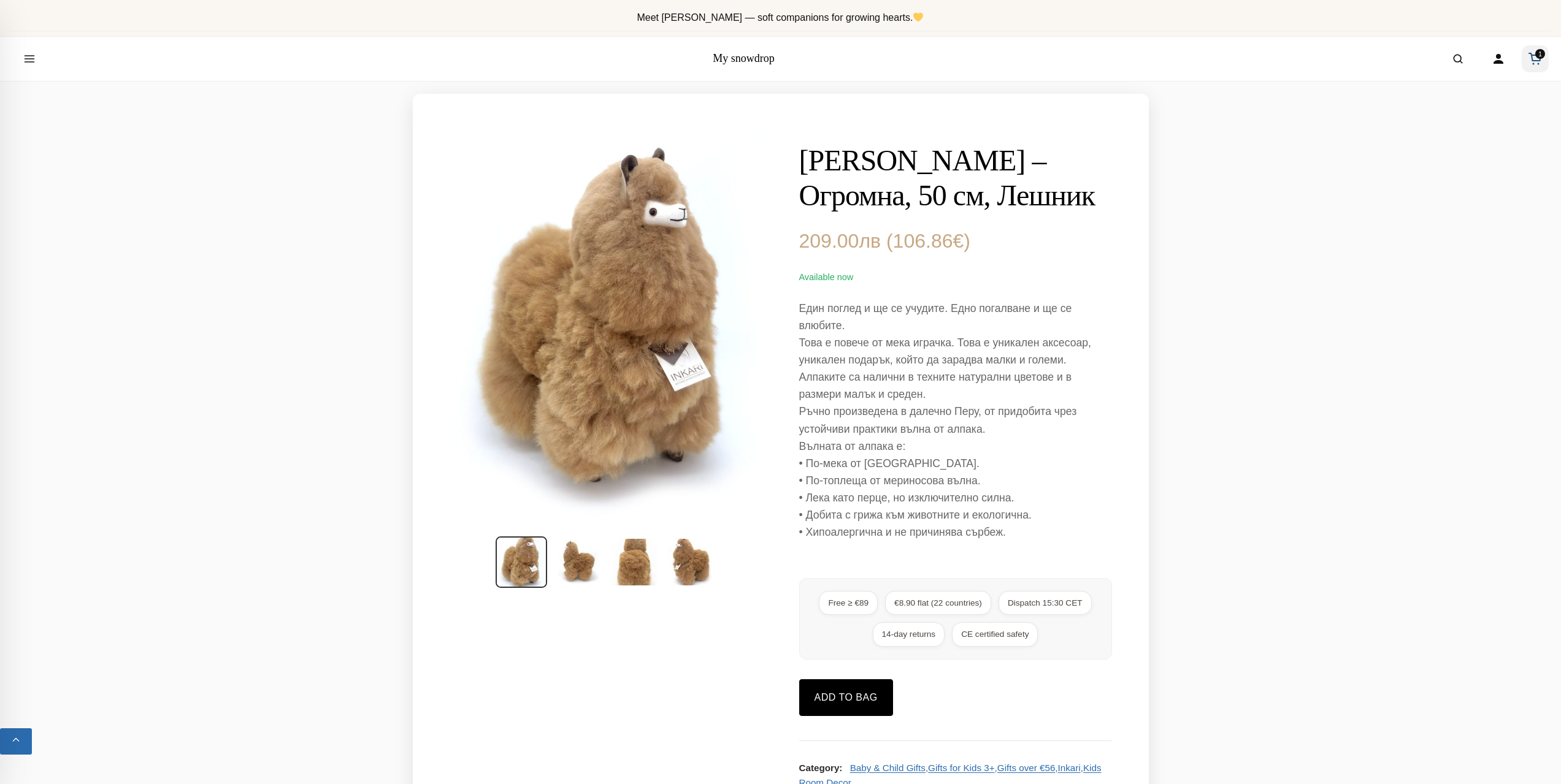
click at [1538, 60] on icon "Cart" at bounding box center [1535, 57] width 12 height 8
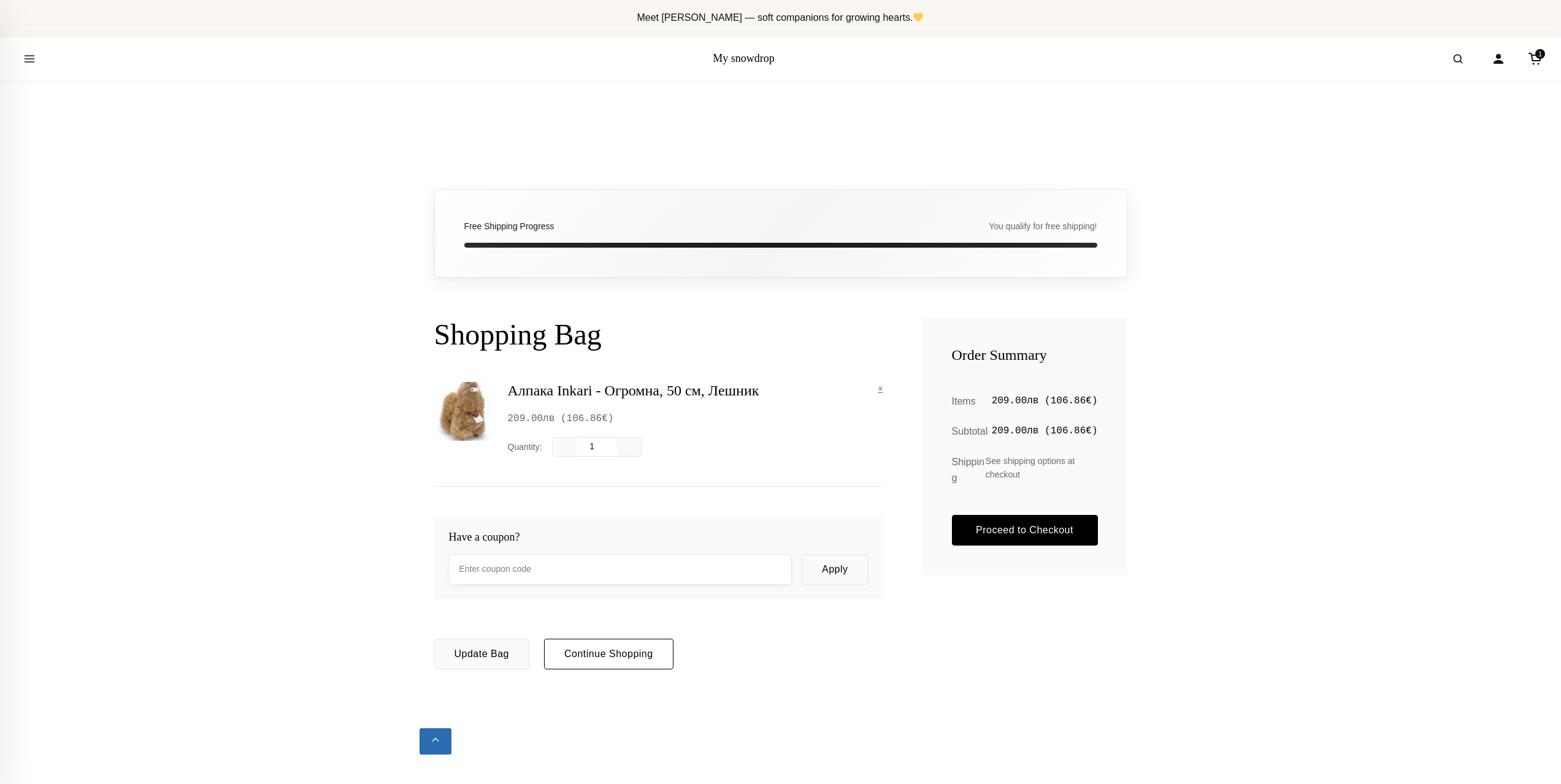
click at [665, 576] on input "text" at bounding box center [620, 570] width 343 height 31
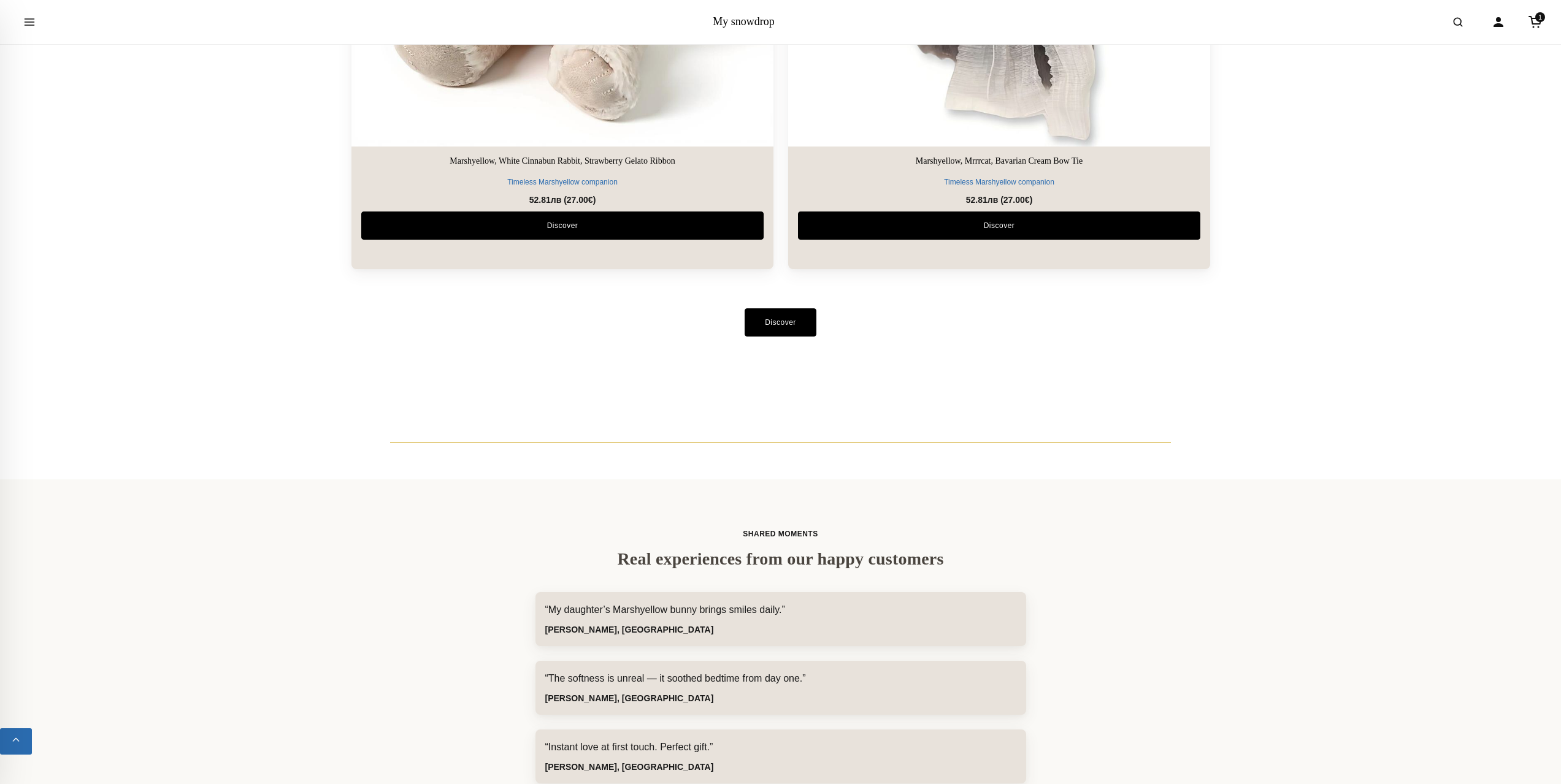
scroll to position [3066, 0]
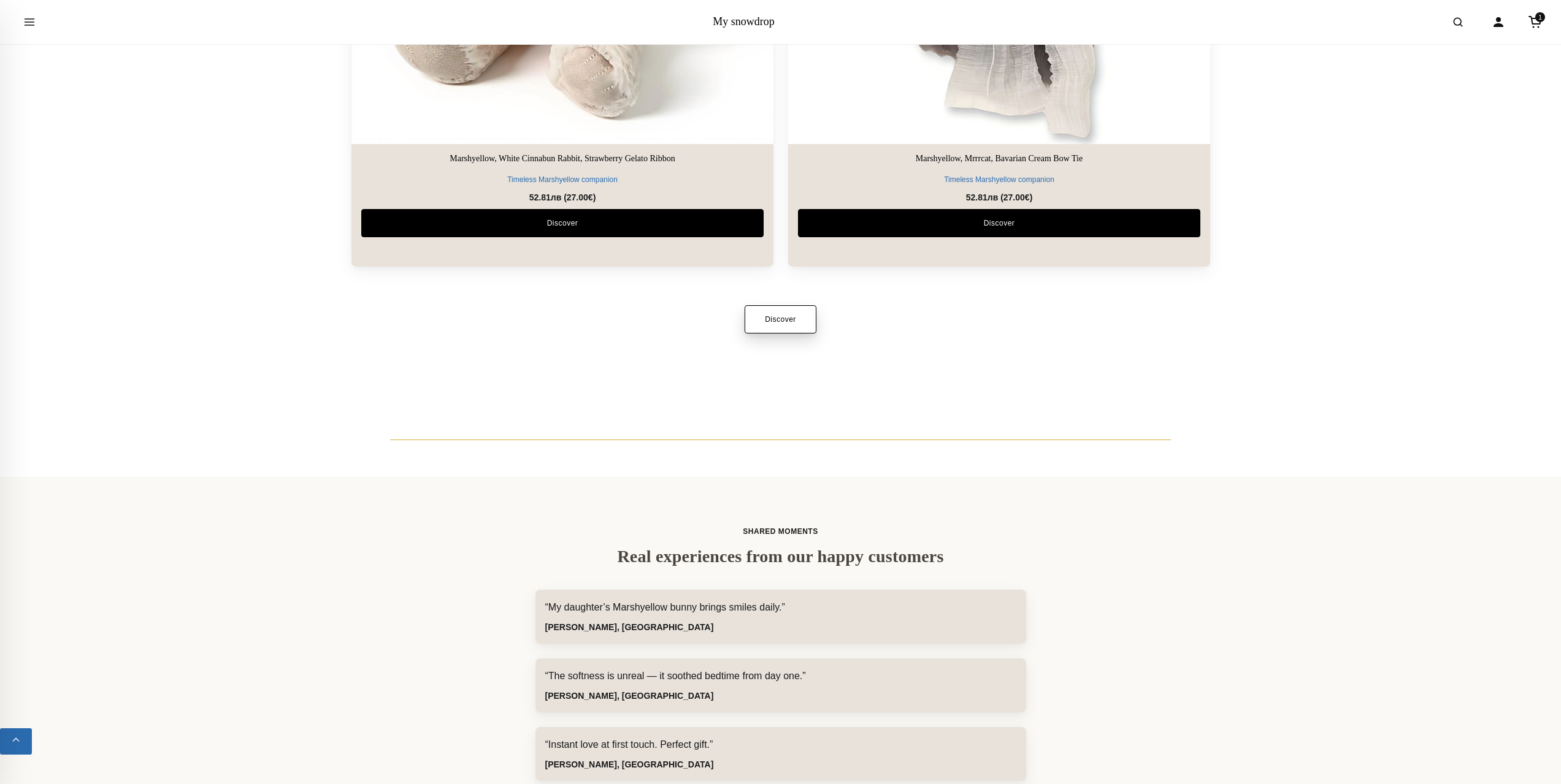
click at [790, 320] on link "Discover" at bounding box center [780, 319] width 72 height 28
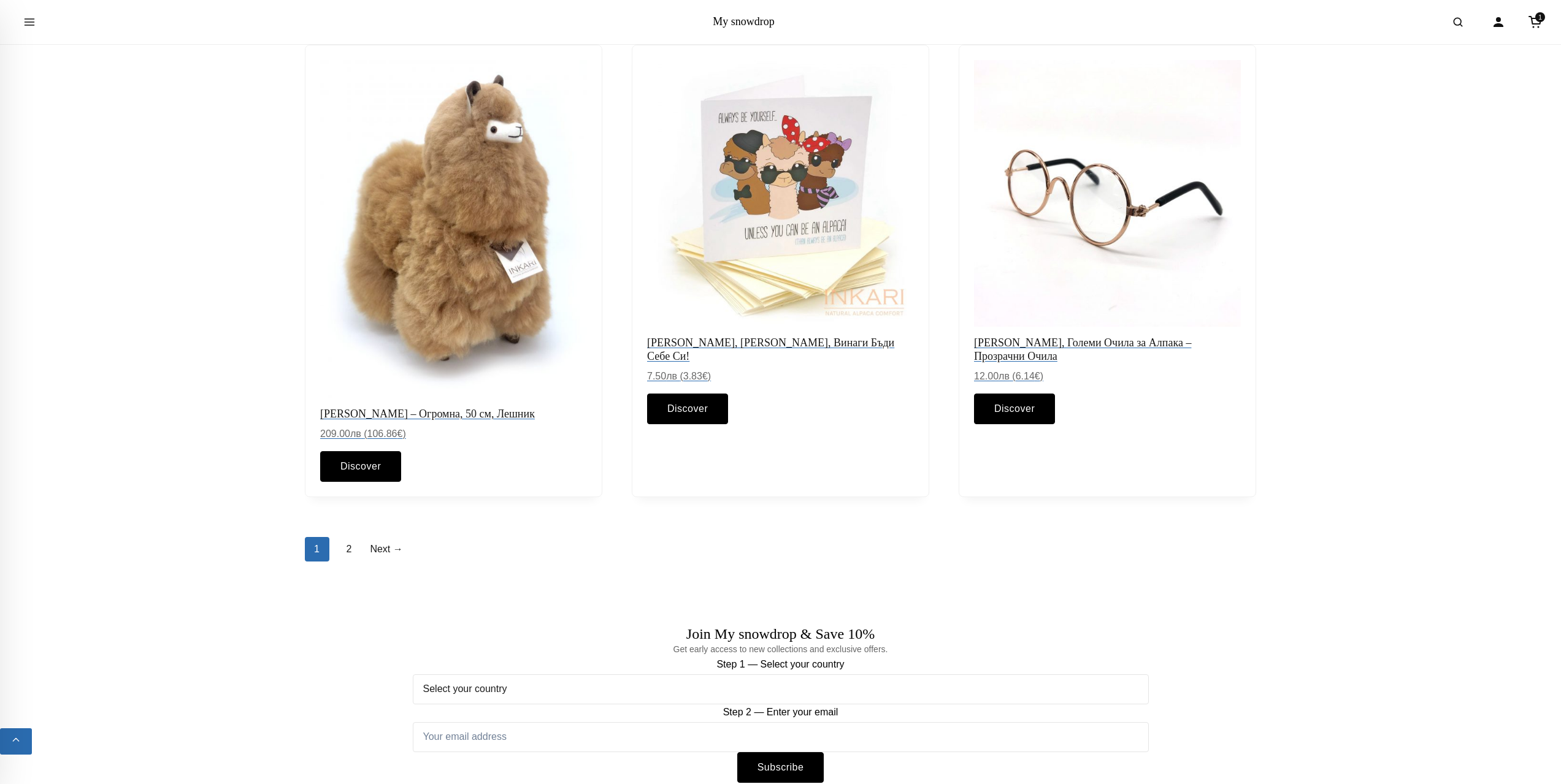
scroll to position [1471, 0]
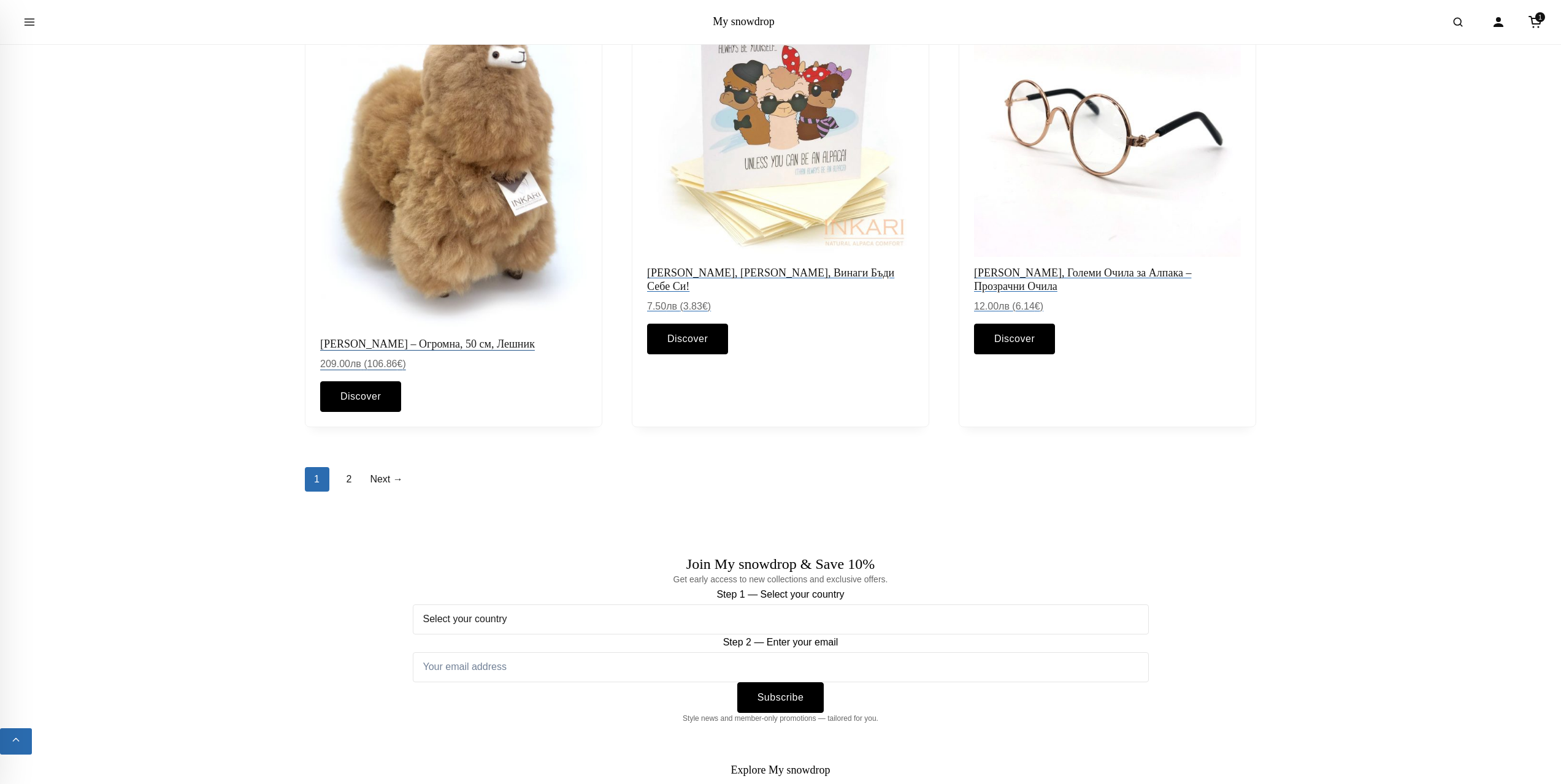
click at [471, 188] on img at bounding box center [453, 160] width 280 height 355
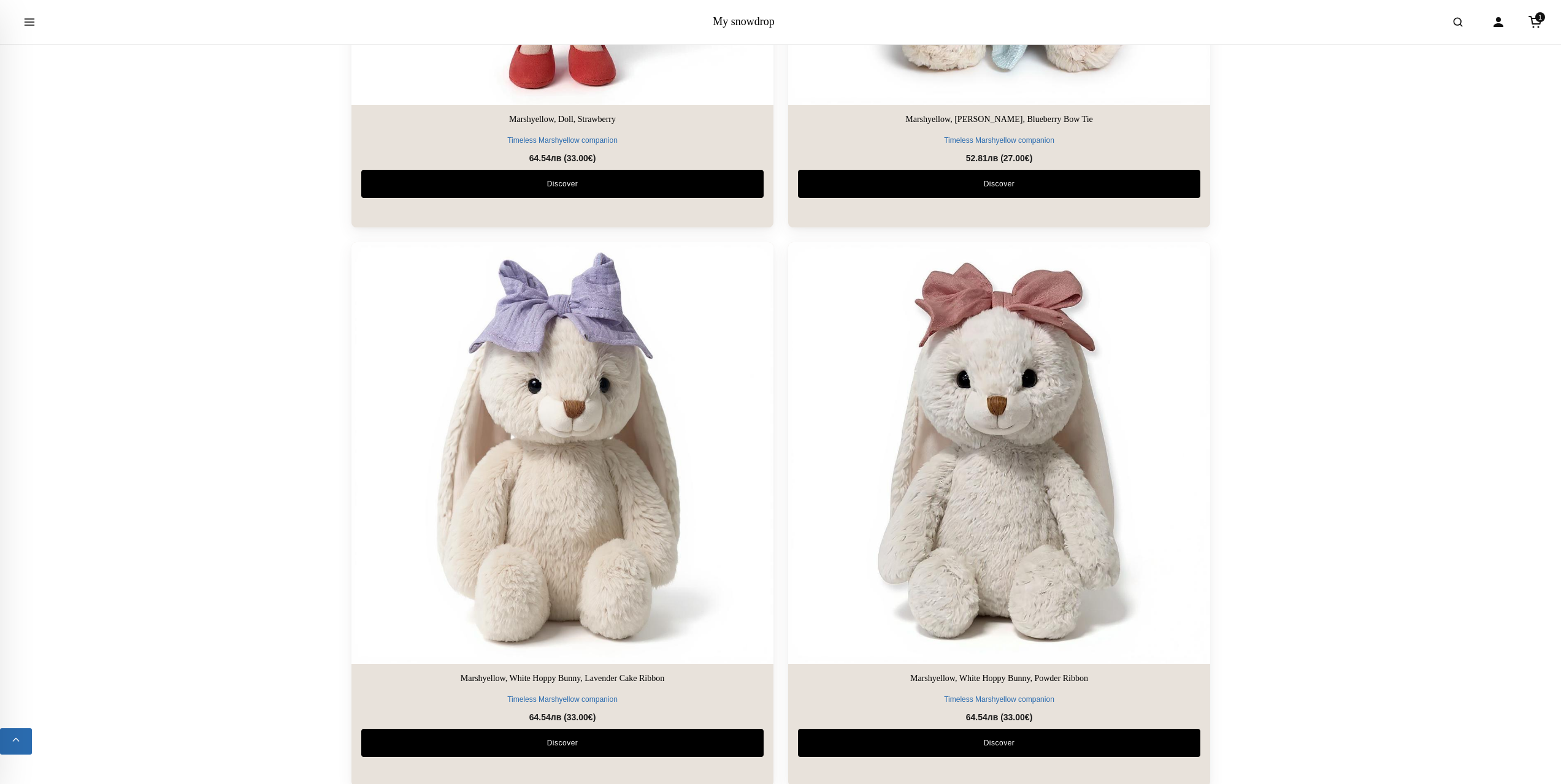
scroll to position [2392, 0]
